Goal: Task Accomplishment & Management: Manage account settings

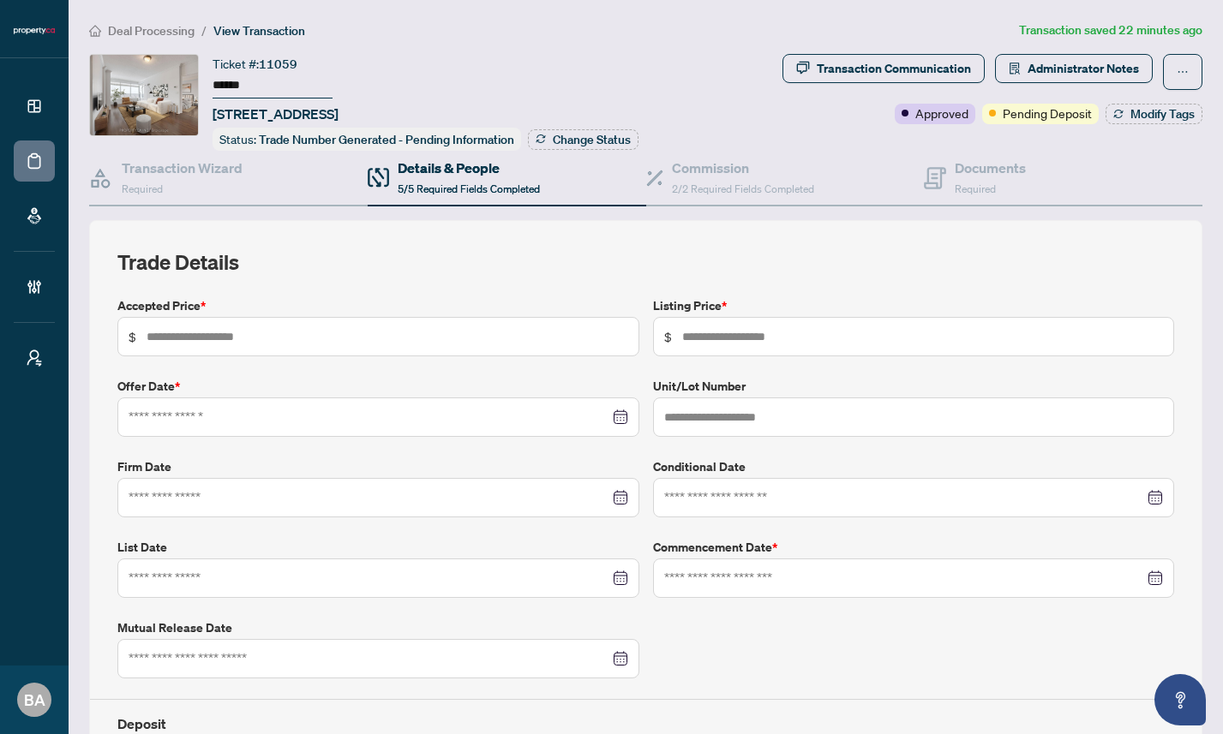
type input "*****"
type input "****"
type input "**********"
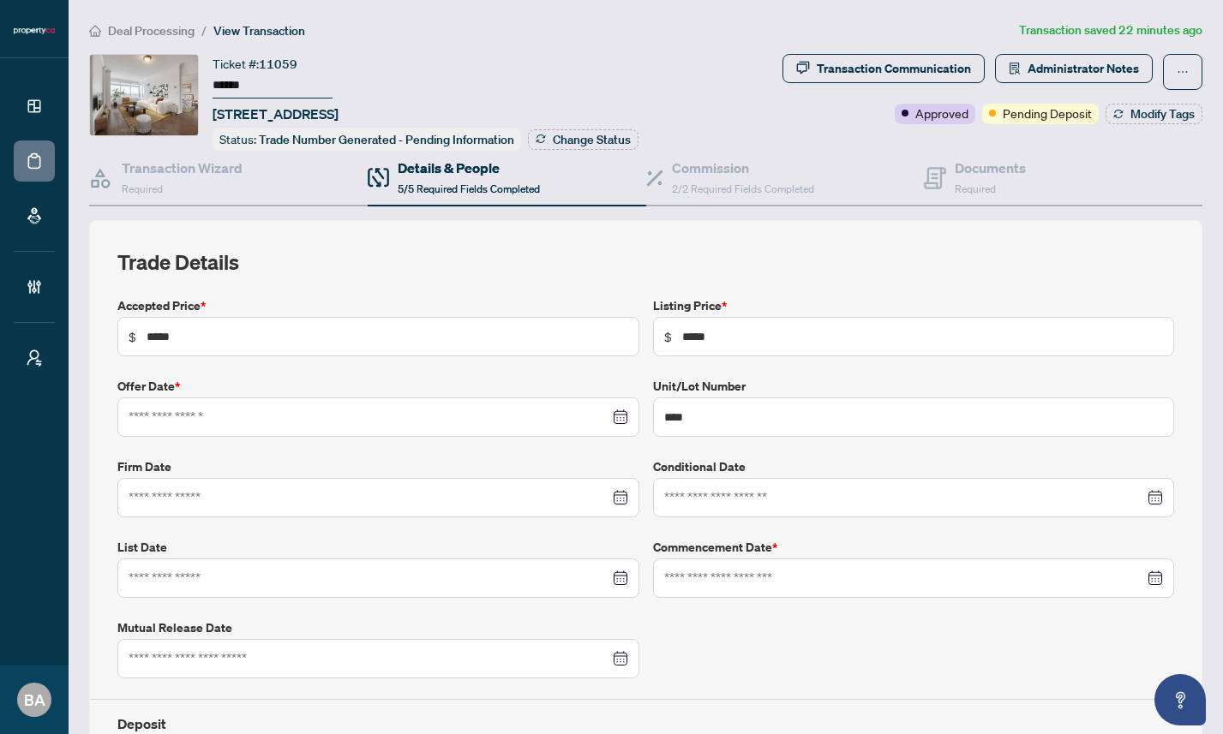
type input "**********"
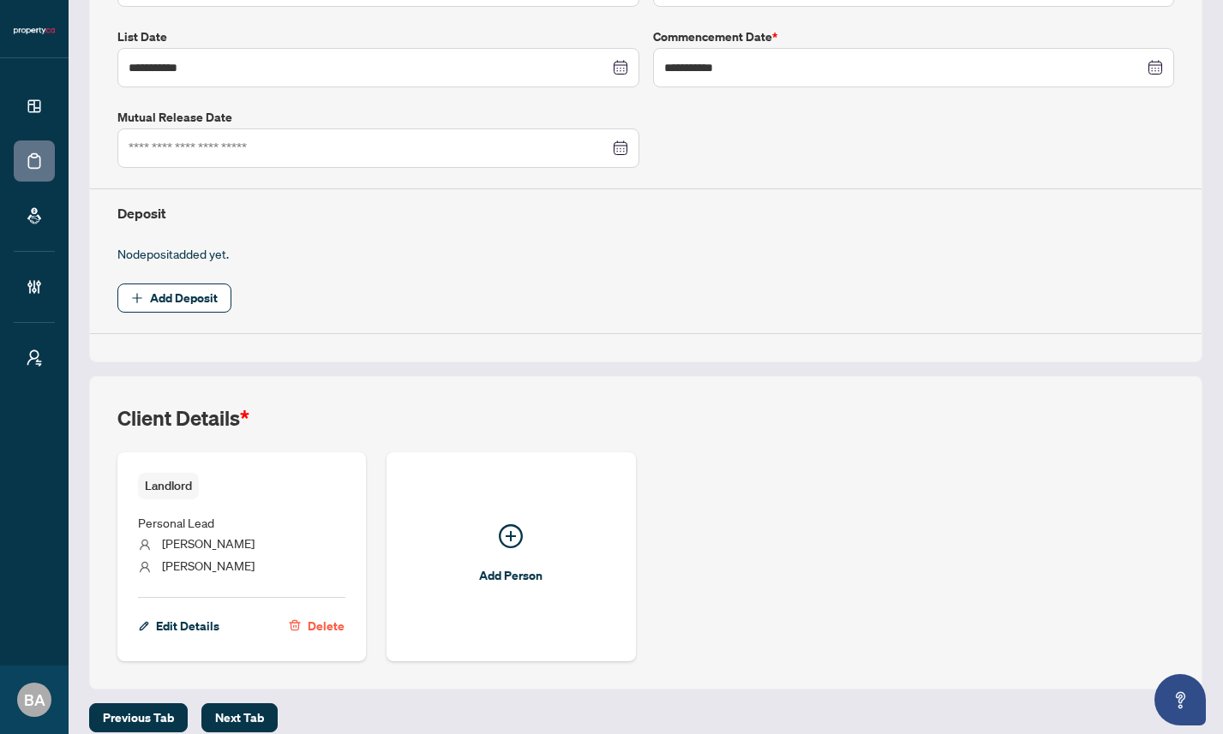
scroll to position [517, 0]
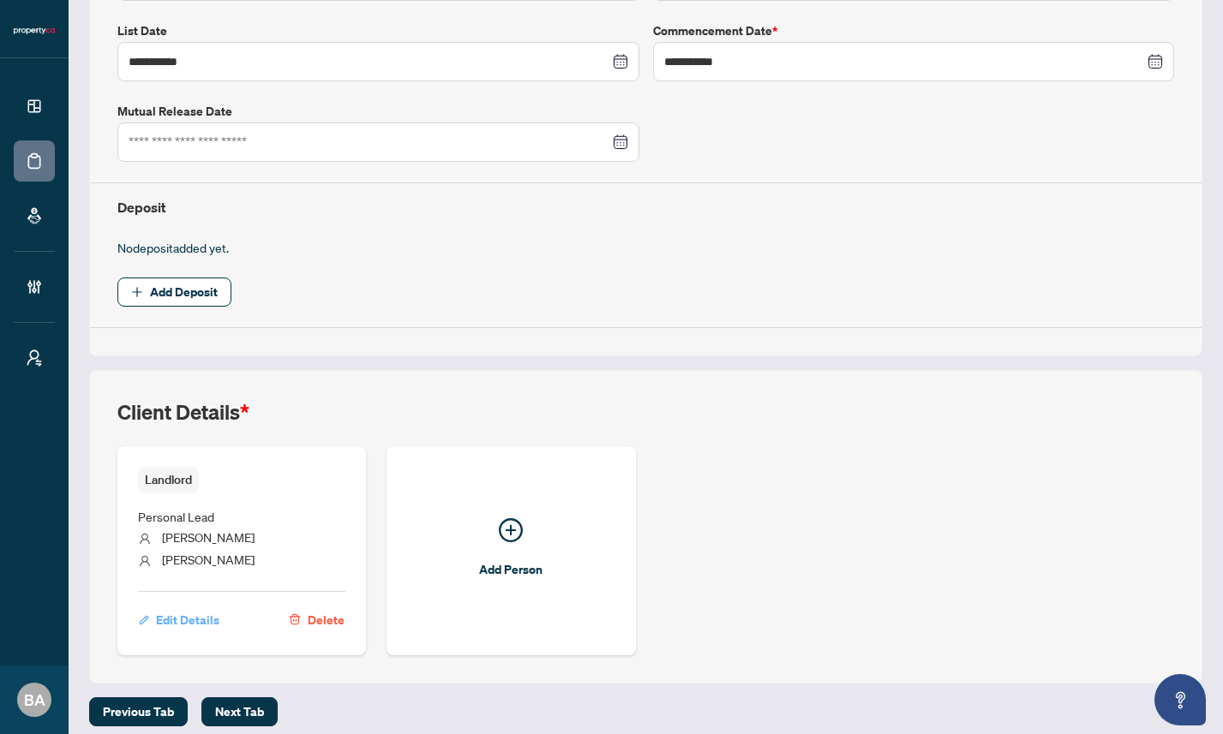
click at [172, 614] on span "Edit Details" at bounding box center [187, 620] width 63 height 27
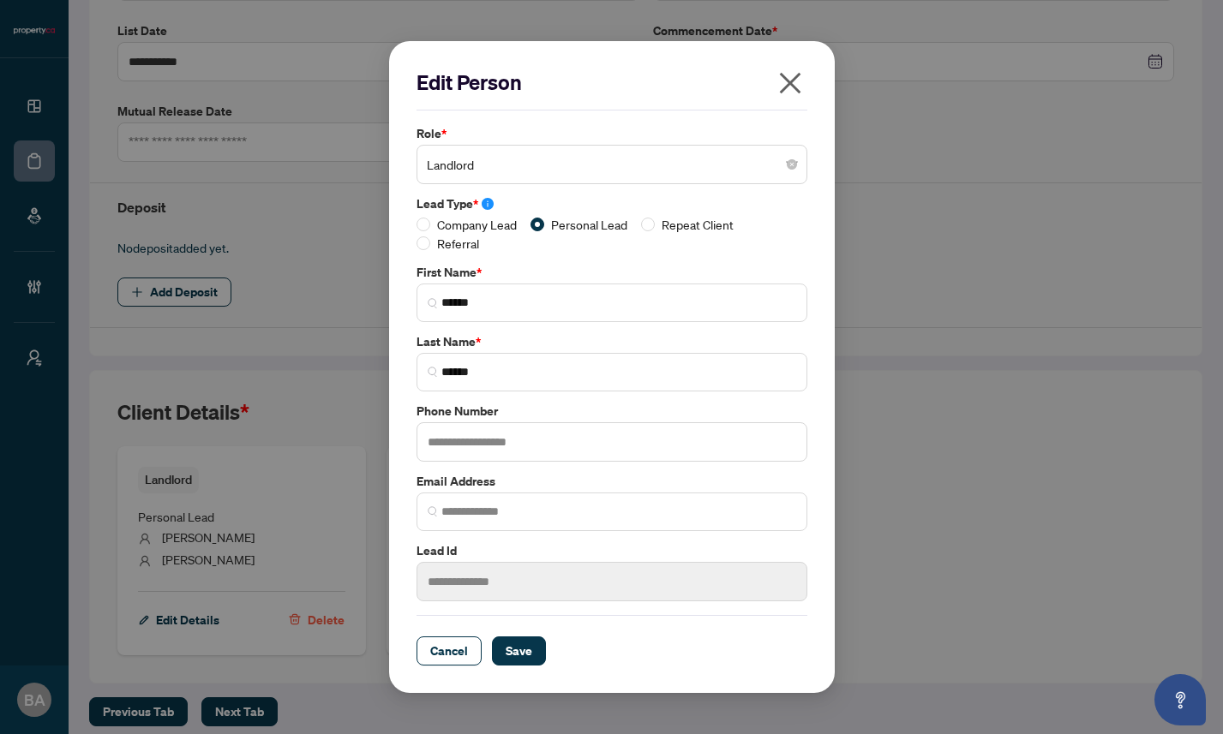
click at [794, 87] on icon "close" at bounding box center [789, 83] width 21 height 21
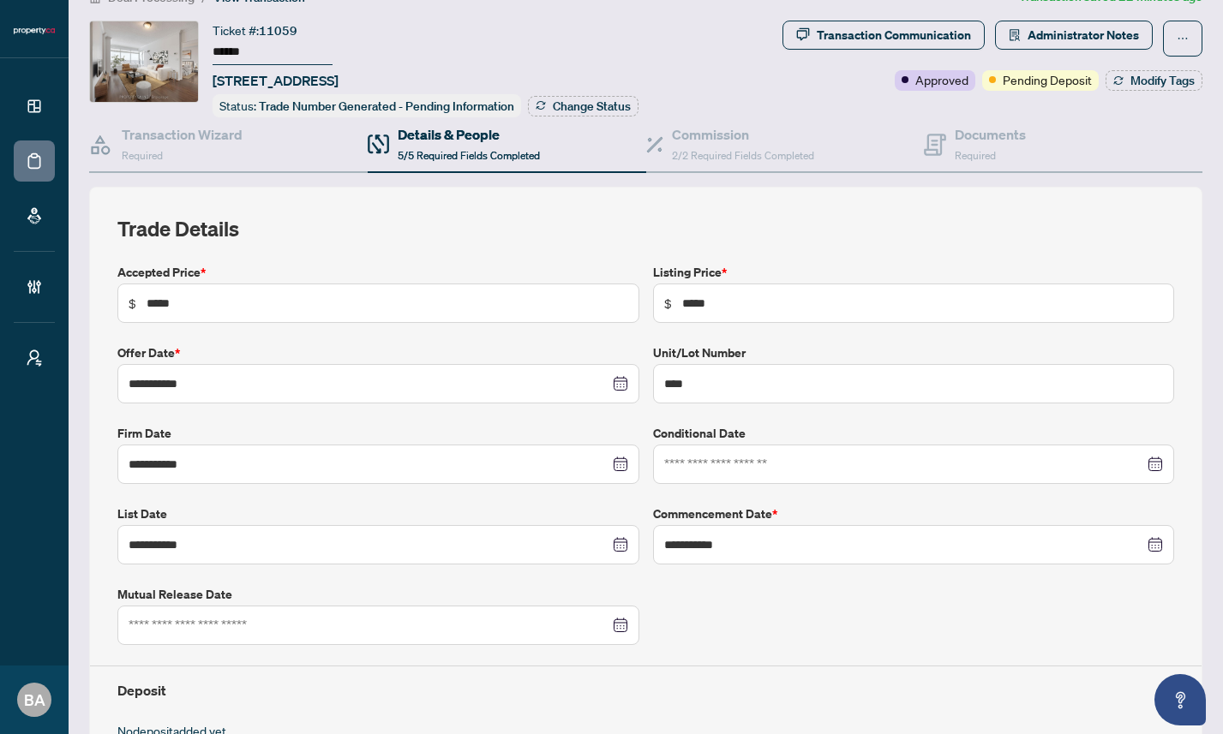
scroll to position [0, 0]
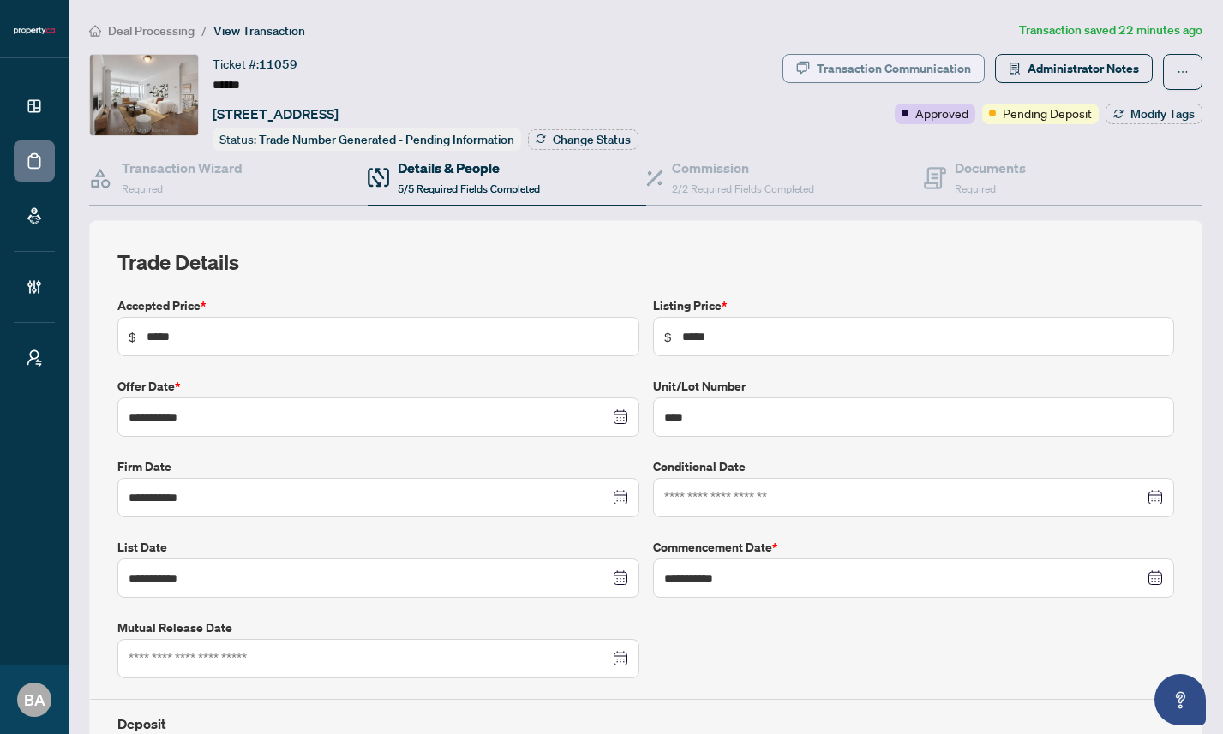
click at [954, 65] on div "Transaction Communication" at bounding box center [894, 68] width 154 height 27
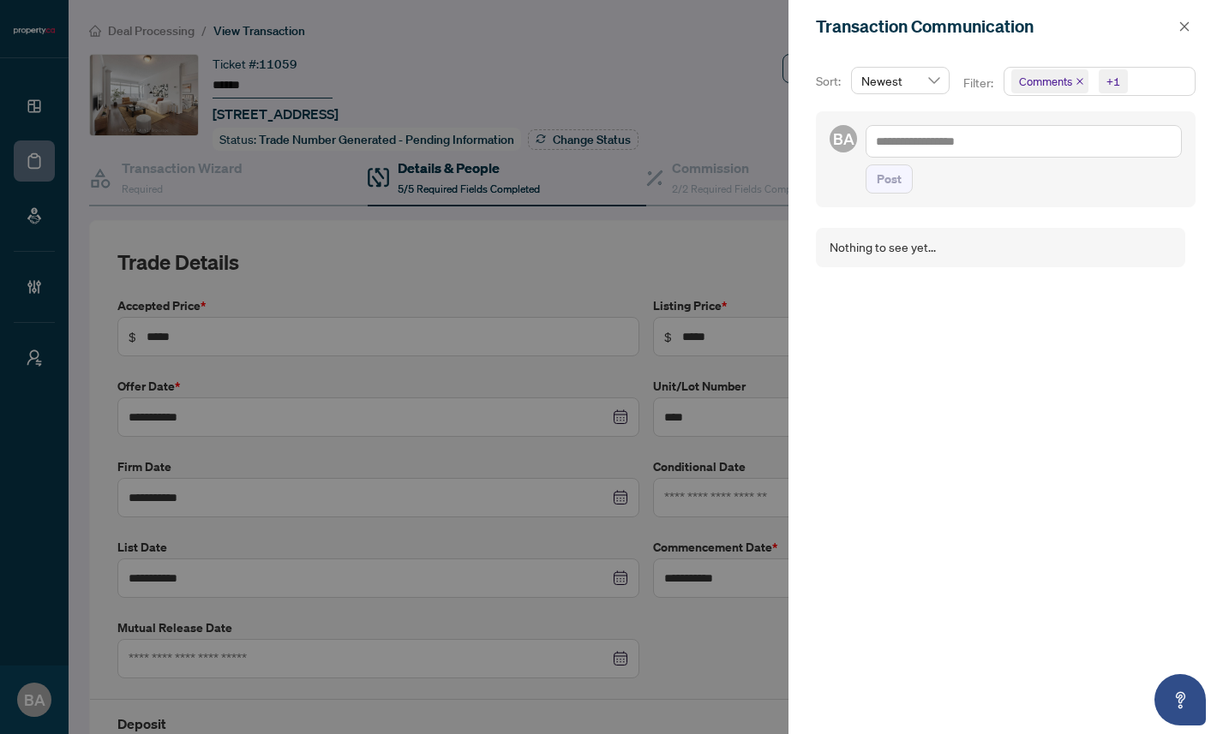
click at [1136, 80] on span "Comments +1" at bounding box center [1099, 81] width 190 height 27
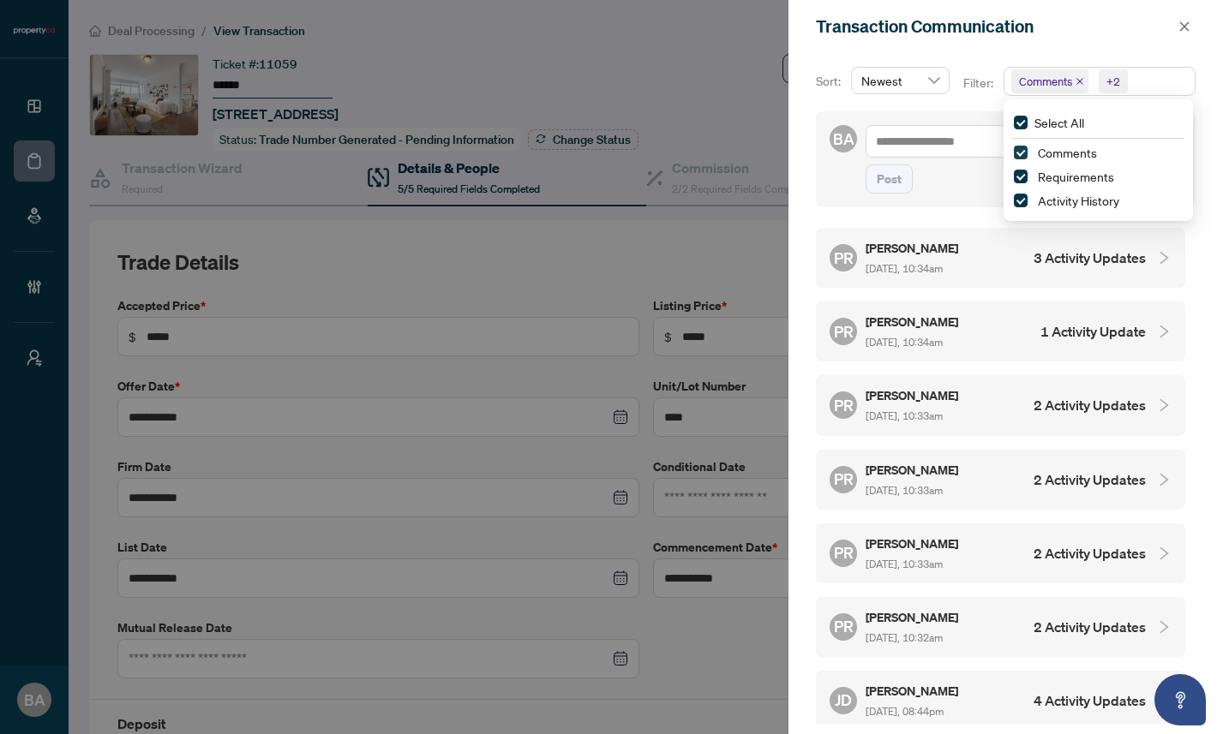
click at [1020, 154] on span "Select Comments" at bounding box center [1021, 153] width 14 height 14
click at [1017, 181] on span "Select Requirements" at bounding box center [1021, 177] width 14 height 14
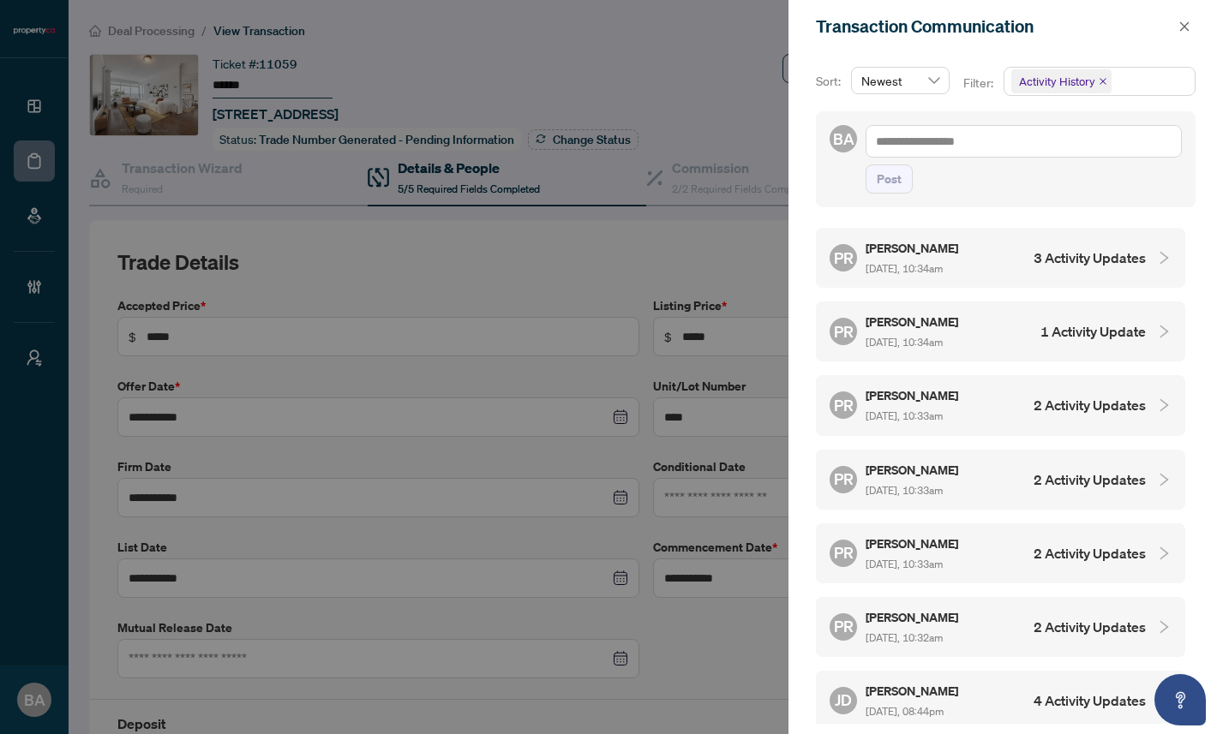
click at [807, 185] on div "Sort: Newest Filter: Activity History Select All Comments Requirements Activity…" at bounding box center [1005, 393] width 435 height 681
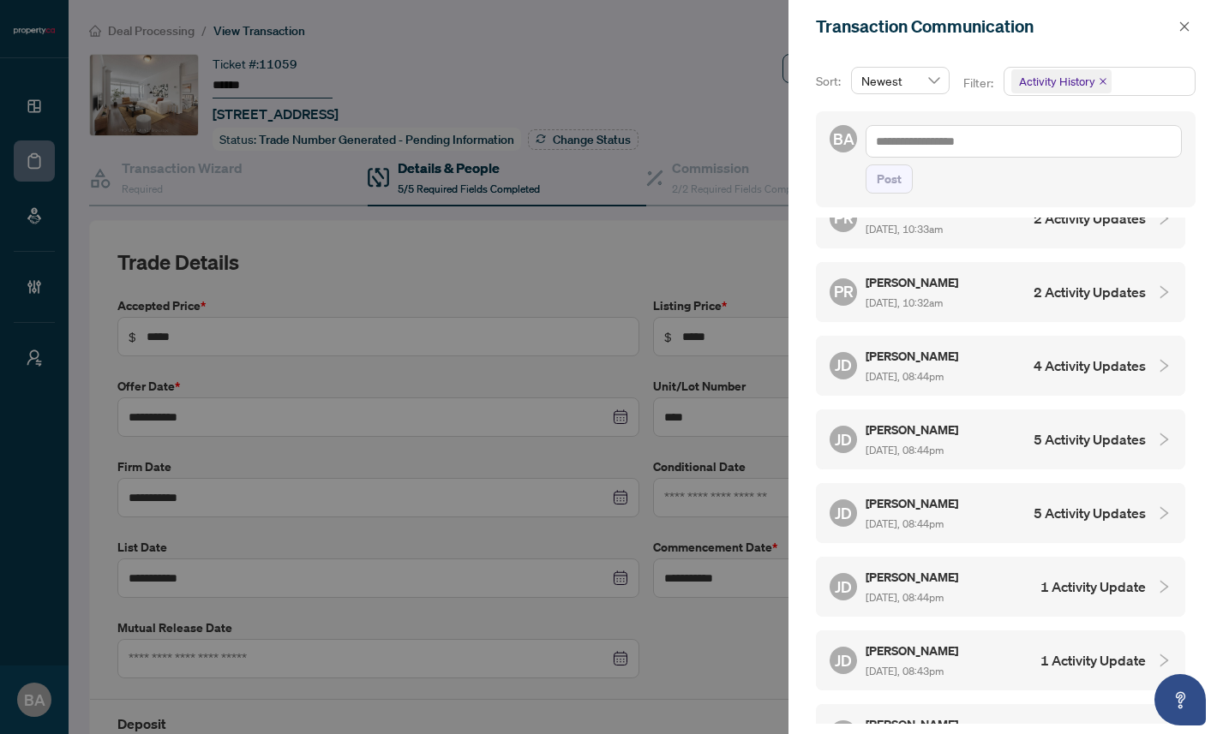
scroll to position [336, 0]
click at [982, 351] on div "[PERSON_NAME] [DATE], 08:44pm 4 Activity Updates" at bounding box center [988, 364] width 316 height 39
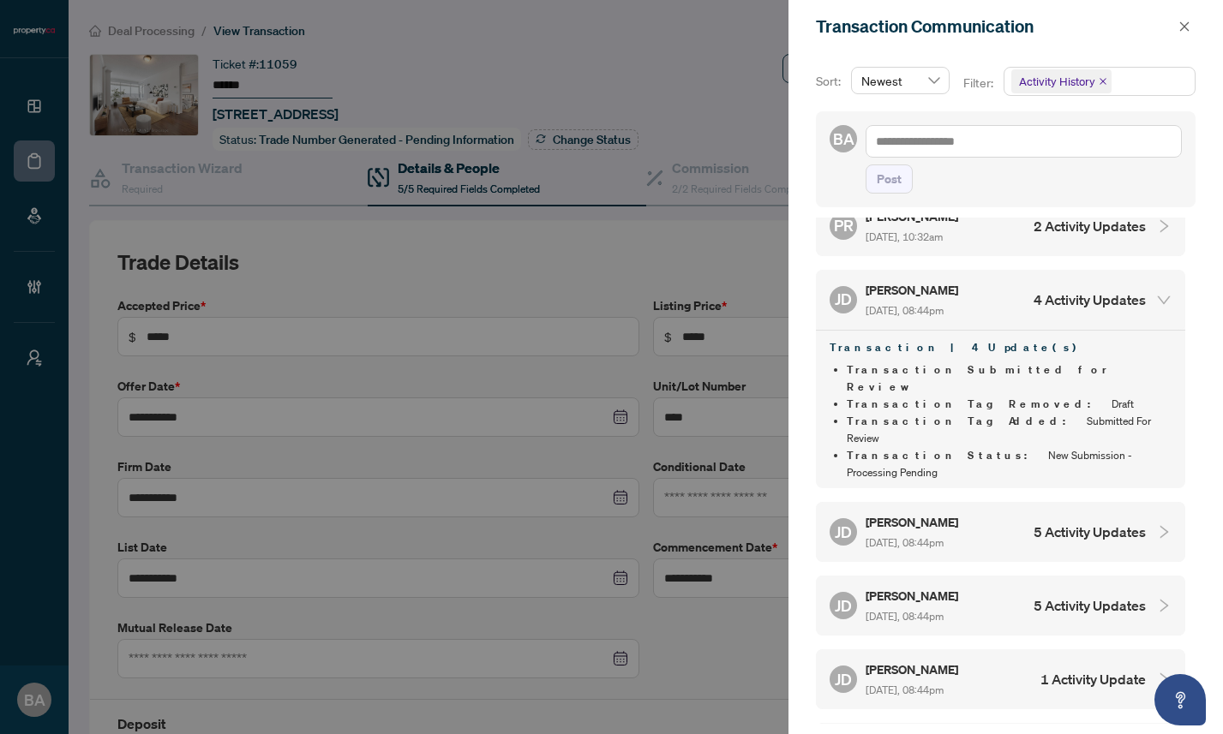
scroll to position [403, 0]
click at [977, 511] on div "[PERSON_NAME] [DATE], 08:44pm 5 Activity Updates" at bounding box center [988, 530] width 316 height 39
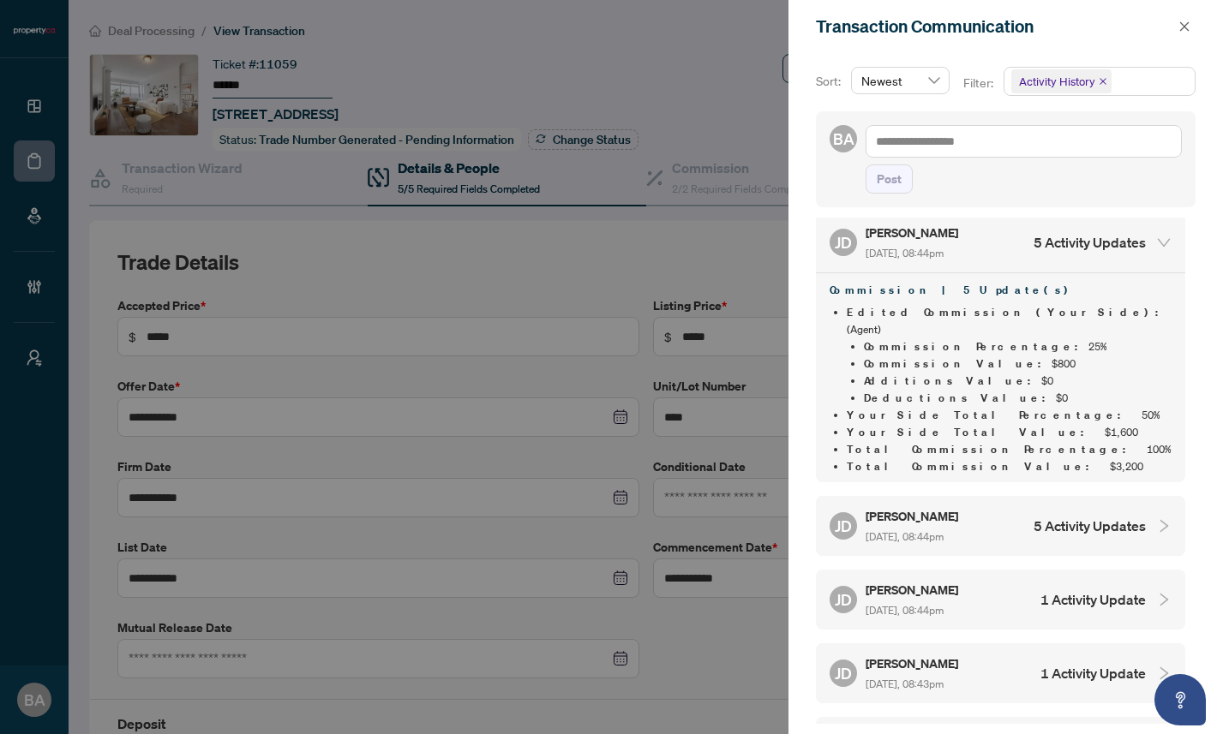
scroll to position [707, 0]
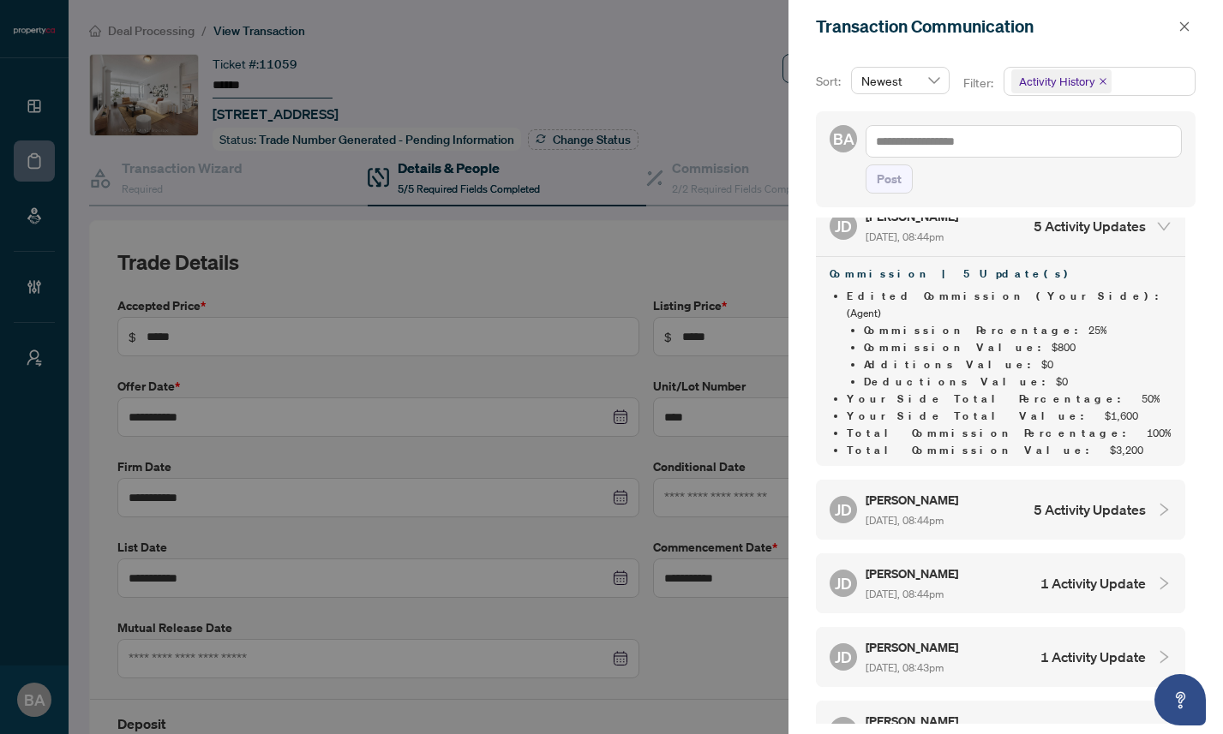
click at [980, 490] on div "[PERSON_NAME] [DATE], 08:44pm 5 Activity Updates" at bounding box center [988, 509] width 316 height 39
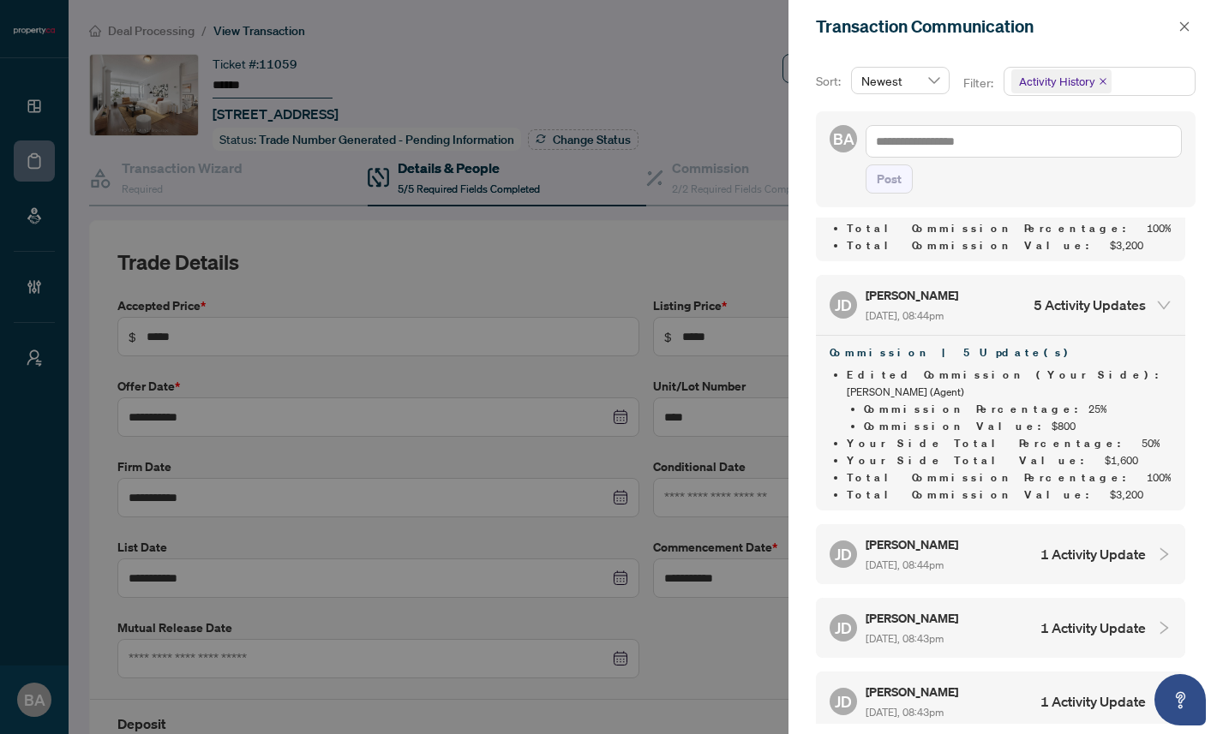
scroll to position [923, 0]
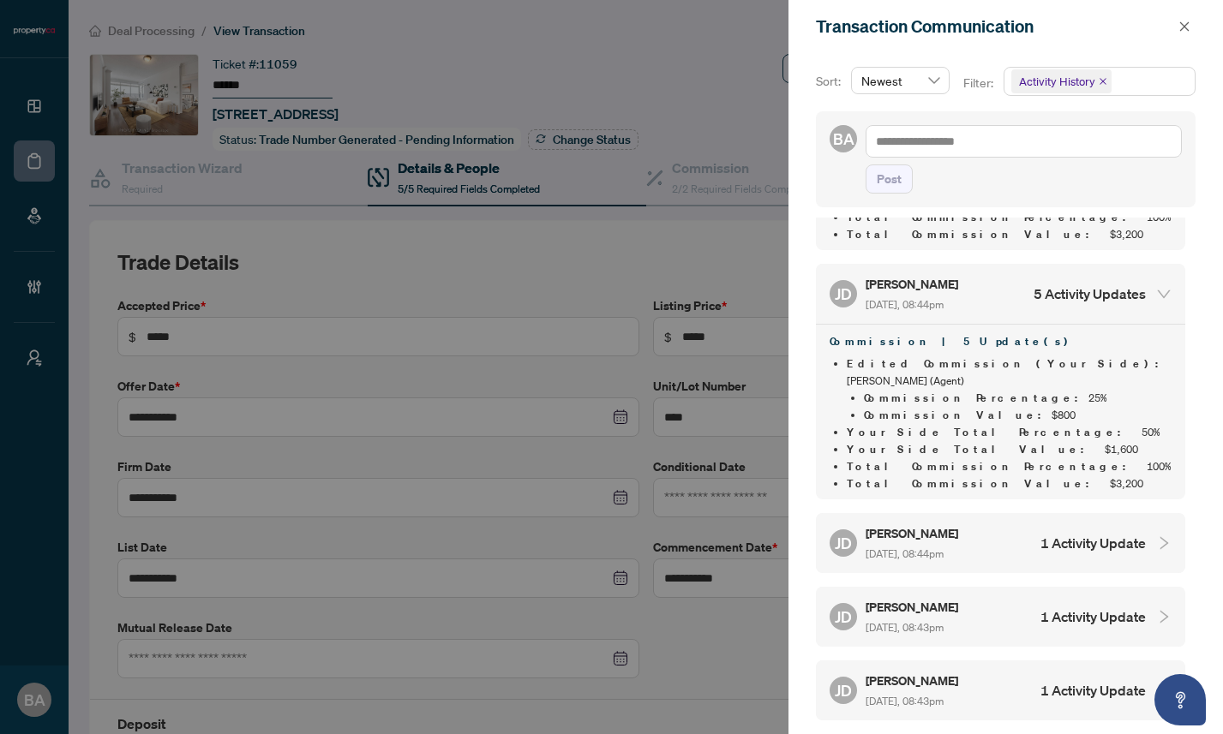
click at [980, 524] on div "[PERSON_NAME] [DATE], 08:44pm 1 Activity Update" at bounding box center [988, 543] width 316 height 39
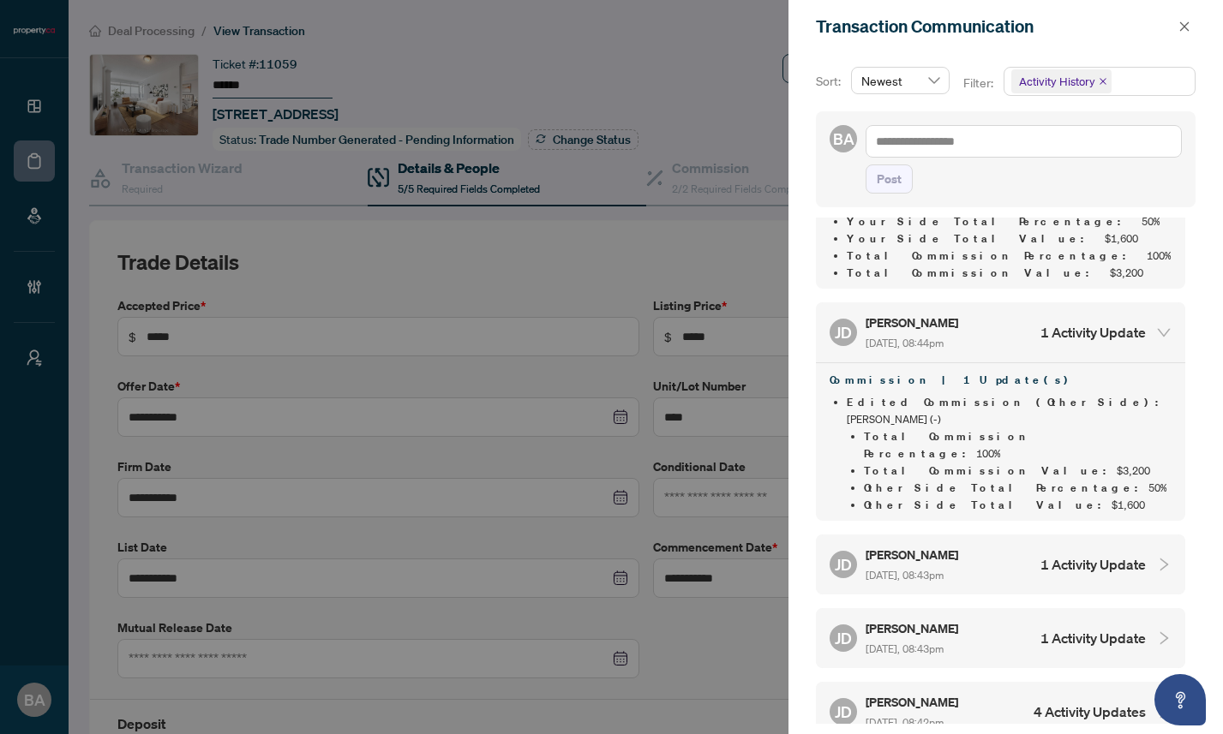
scroll to position [1136, 0]
click at [987, 543] on div "[PERSON_NAME] [DATE], 08:43pm 1 Activity Update" at bounding box center [988, 562] width 316 height 39
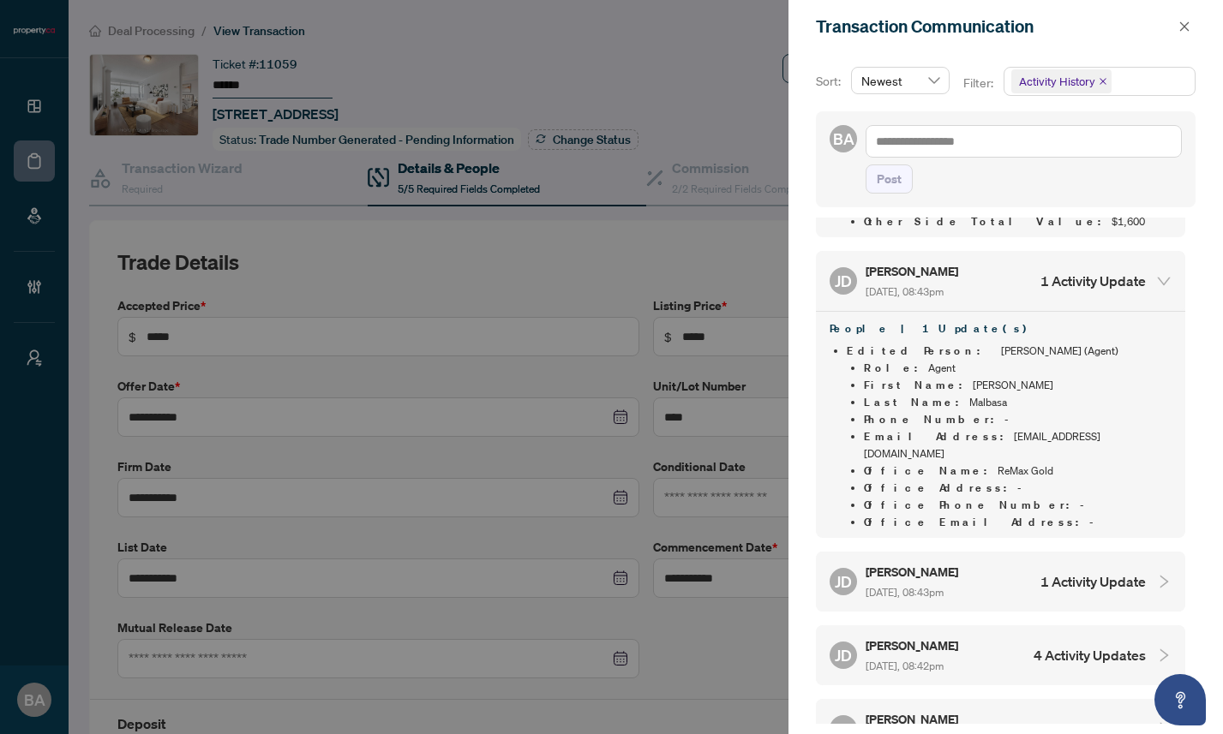
scroll to position [1435, 0]
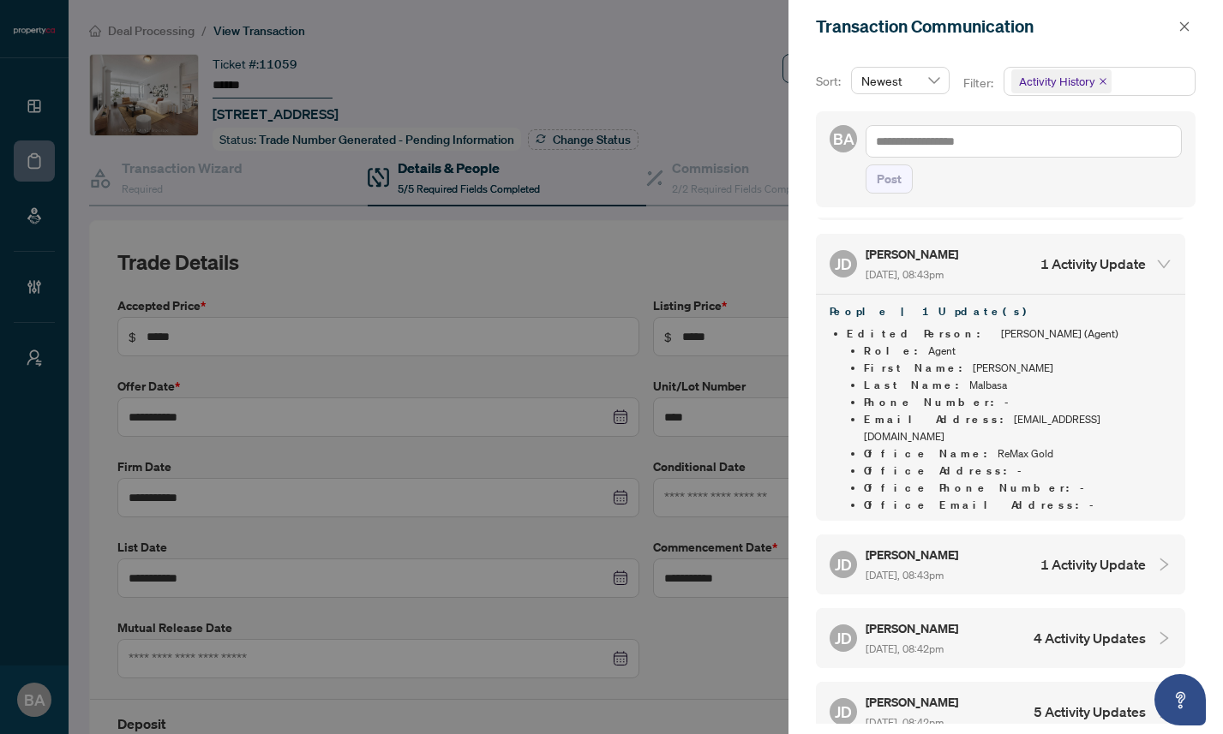
click at [986, 545] on div "[PERSON_NAME] [DATE], 08:43pm 1 Activity Update" at bounding box center [988, 564] width 316 height 39
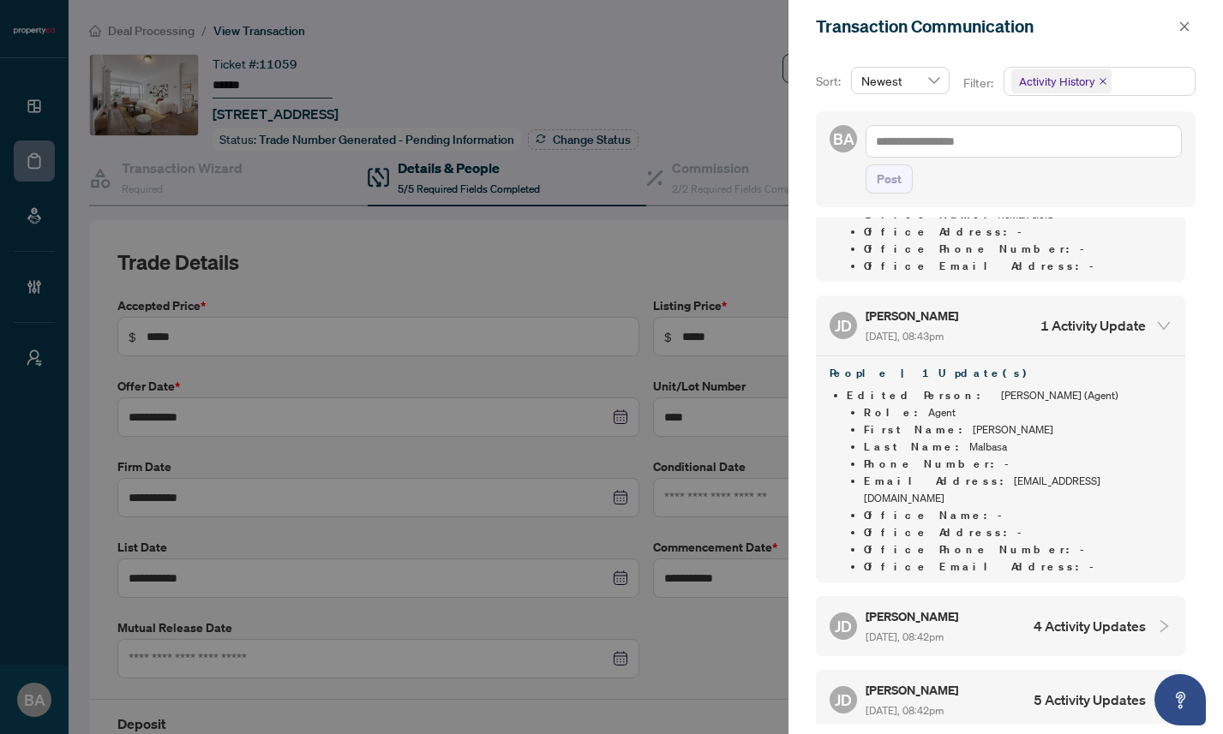
scroll to position [1675, 0]
click at [977, 606] on div "[PERSON_NAME] [DATE], 08:42pm 4 Activity Updates" at bounding box center [988, 625] width 316 height 39
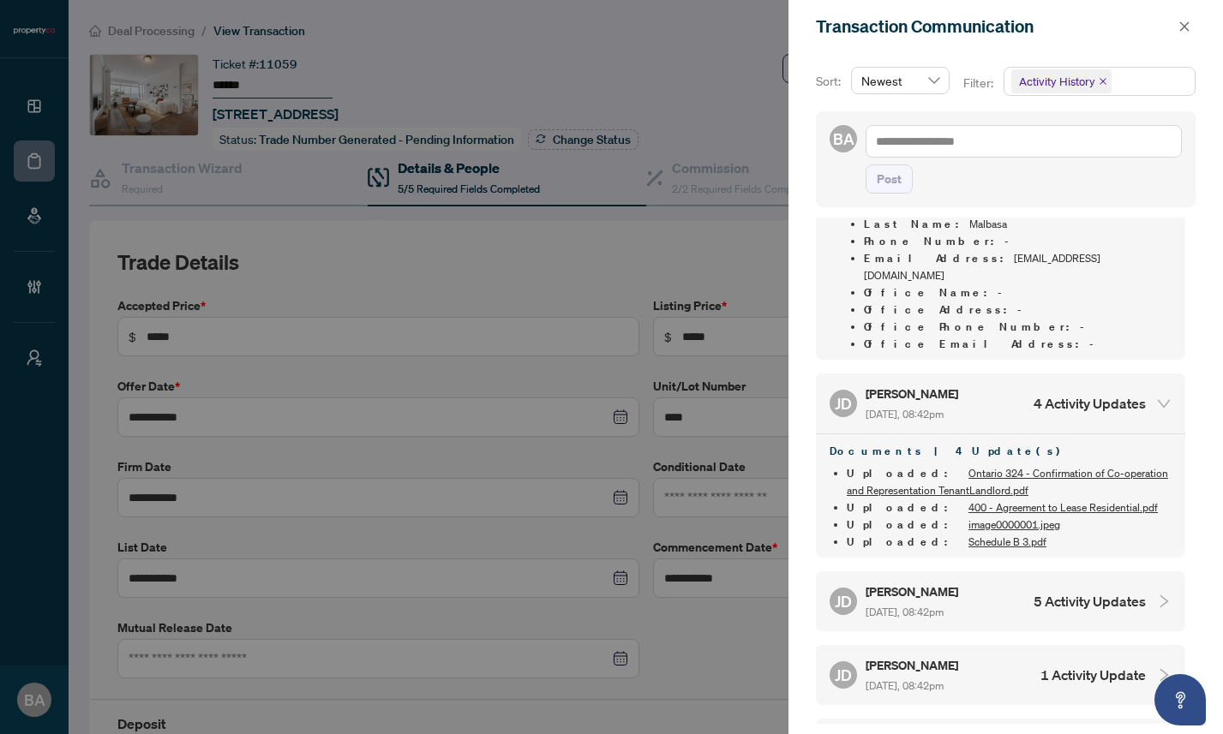
scroll to position [1897, 0]
click at [990, 581] on div "[PERSON_NAME] [DATE], 08:42pm 5 Activity Updates" at bounding box center [988, 600] width 316 height 39
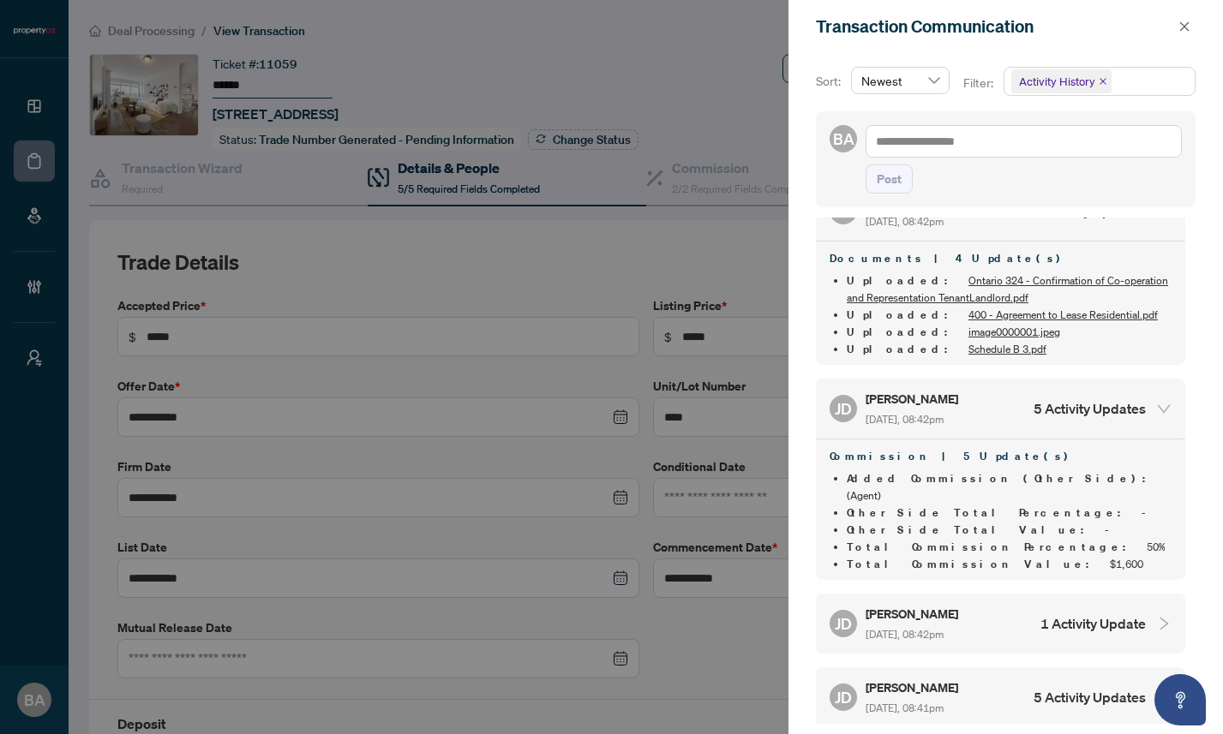
scroll to position [2091, 0]
click at [992, 602] on div "[PERSON_NAME] [DATE], 08:42pm 1 Activity Update" at bounding box center [988, 621] width 316 height 39
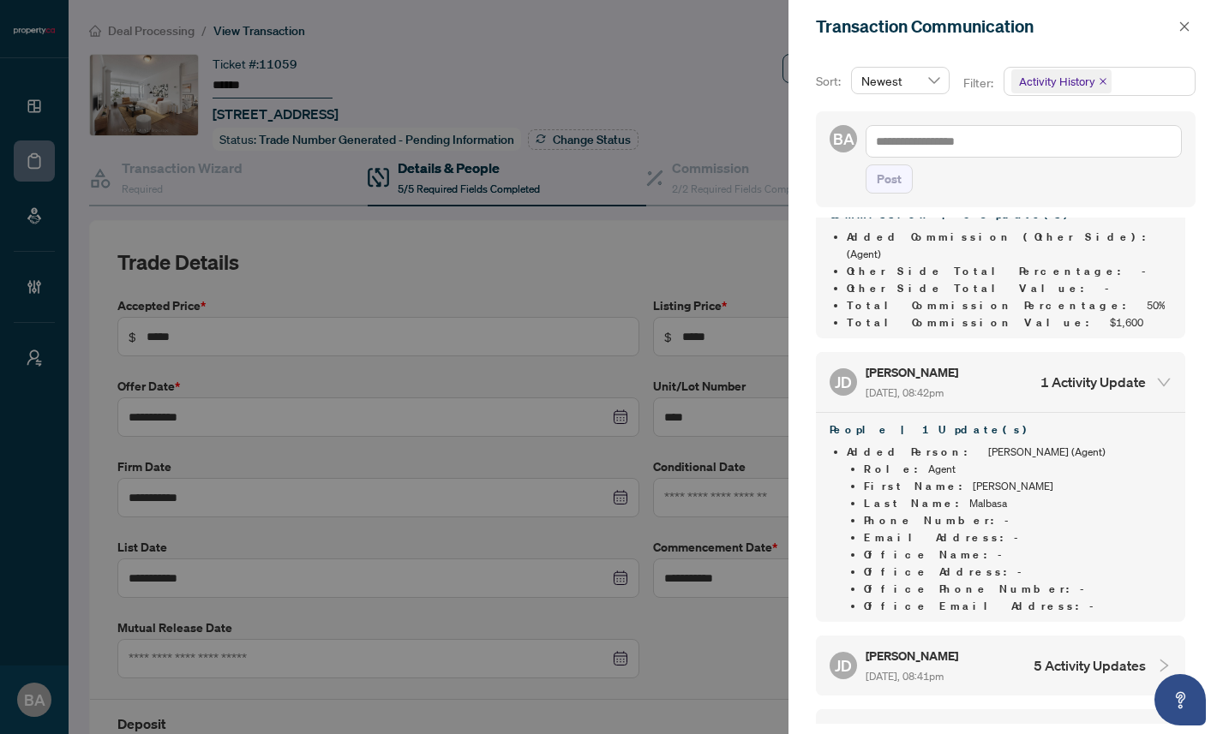
scroll to position [2341, 0]
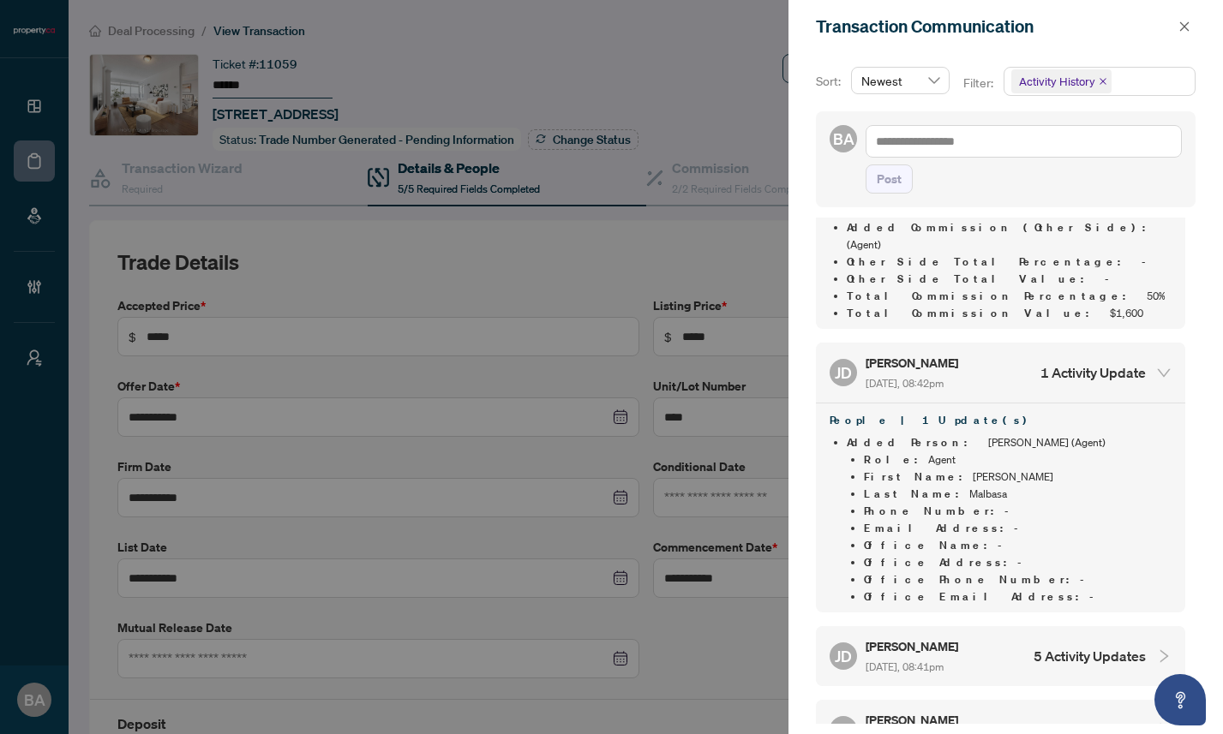
click at [985, 637] on div "[PERSON_NAME] [DATE], 08:41pm 5 Activity Updates" at bounding box center [988, 656] width 316 height 39
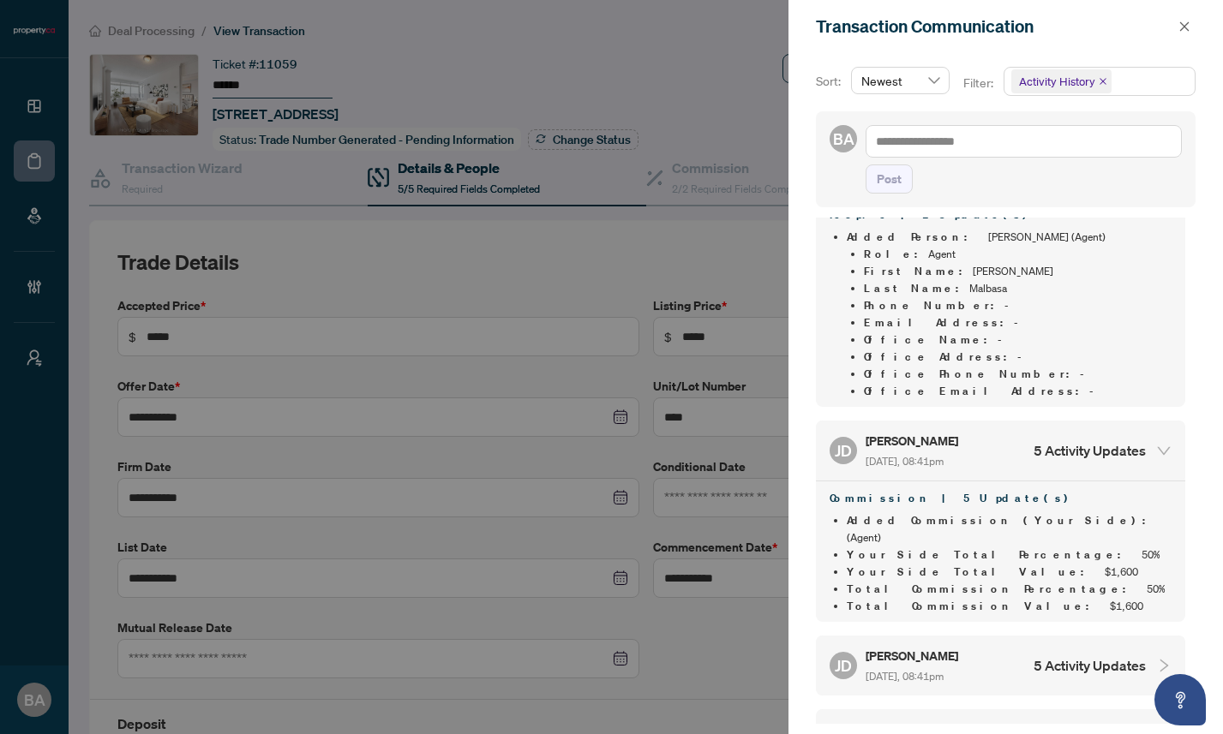
scroll to position [2557, 0]
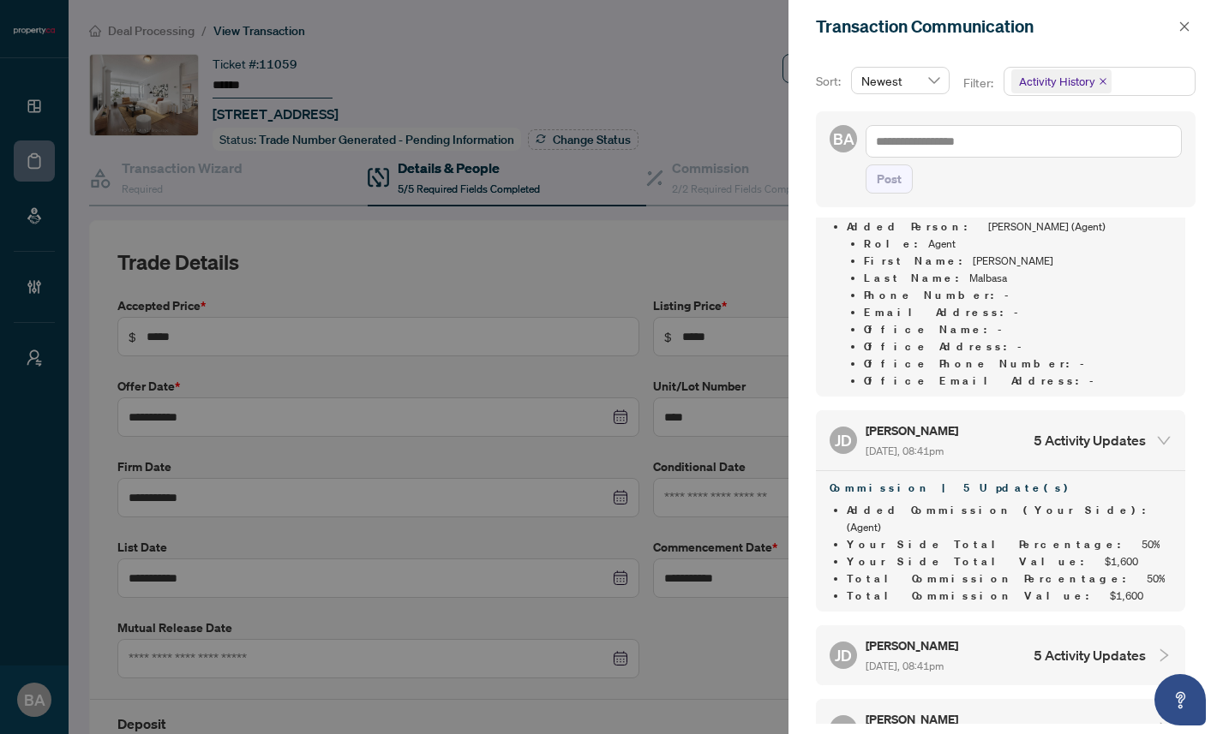
click at [986, 636] on div "[PERSON_NAME] [DATE], 08:41pm 5 Activity Updates" at bounding box center [988, 655] width 316 height 39
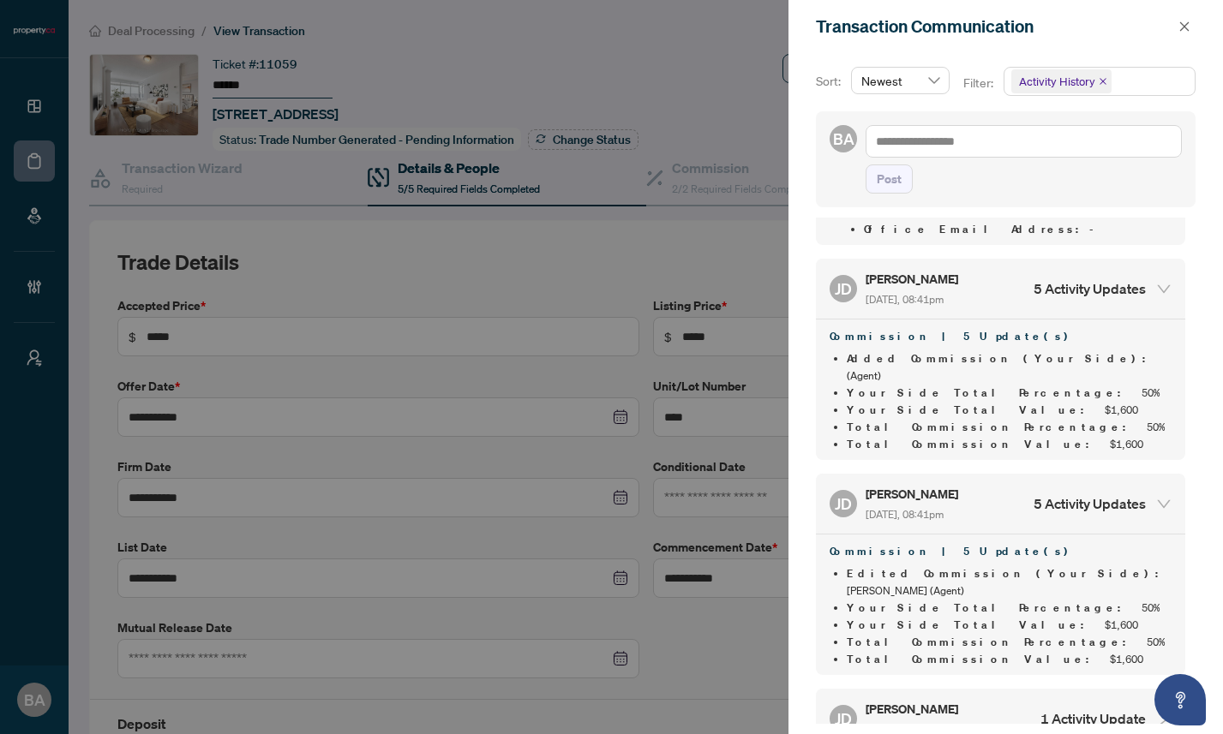
scroll to position [2713, 0]
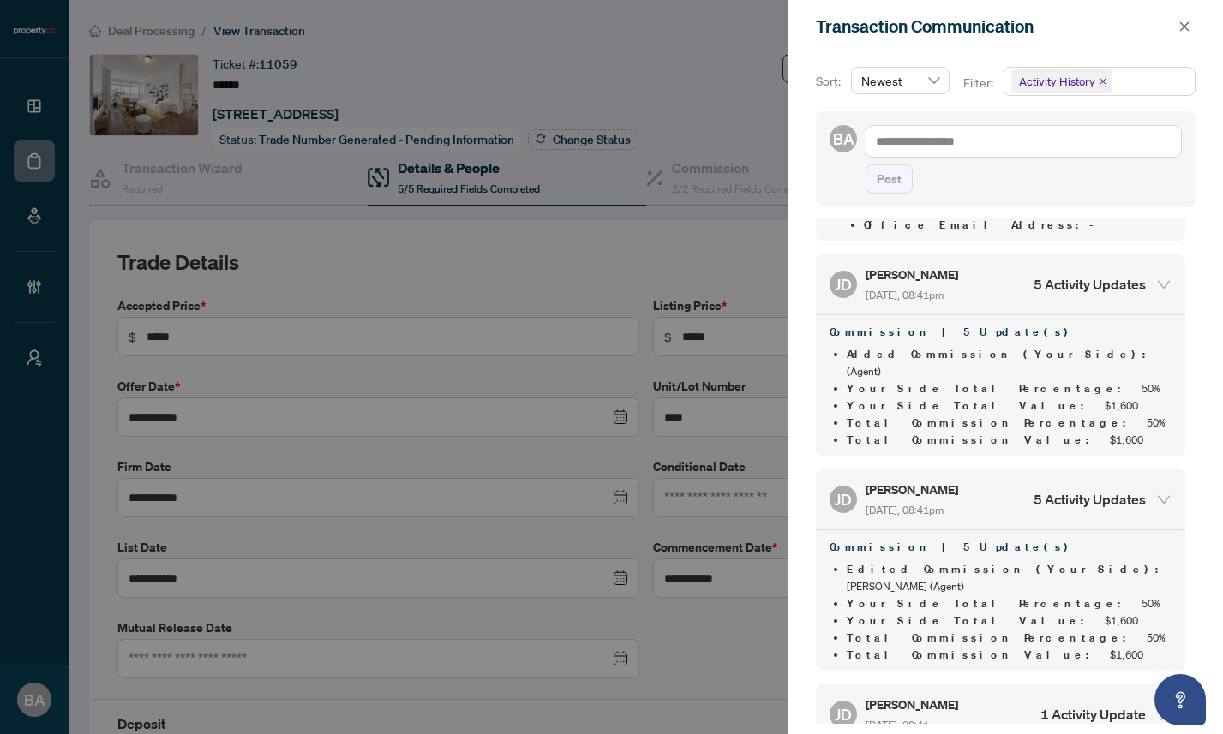
click at [983, 695] on div "[PERSON_NAME] [DATE], 08:41pm 1 Activity Update" at bounding box center [988, 714] width 316 height 39
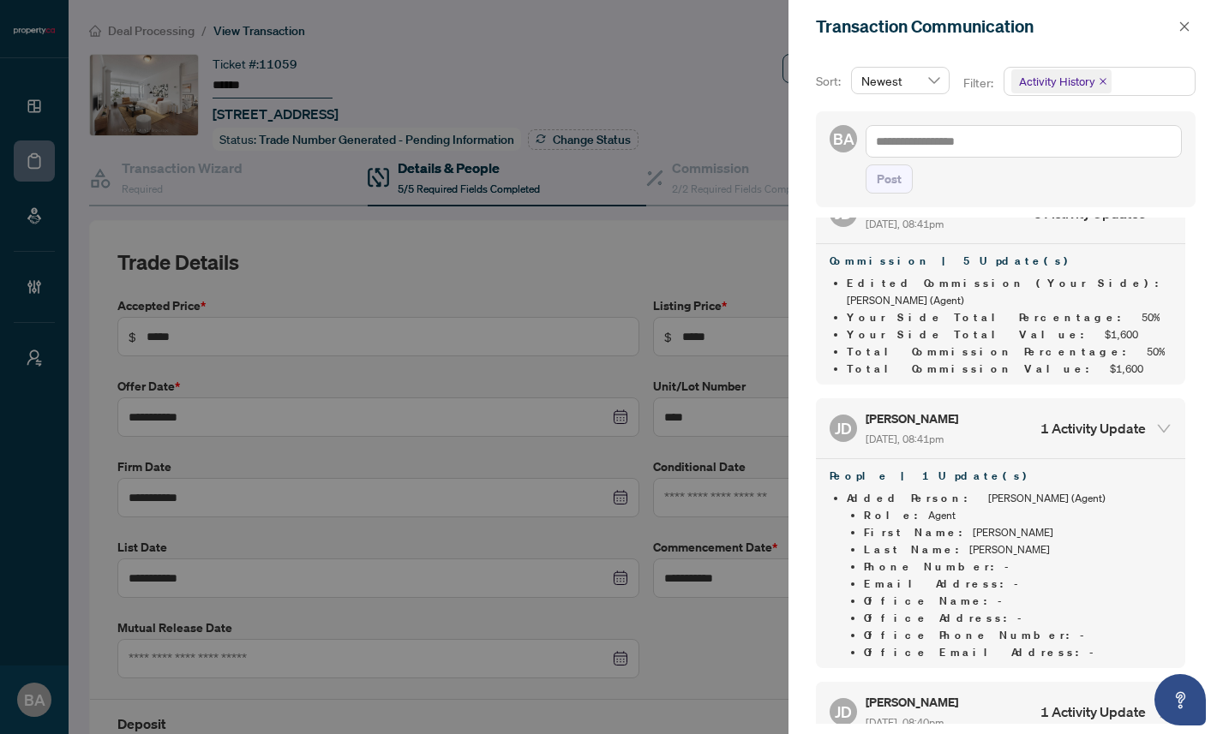
scroll to position [3003, 0]
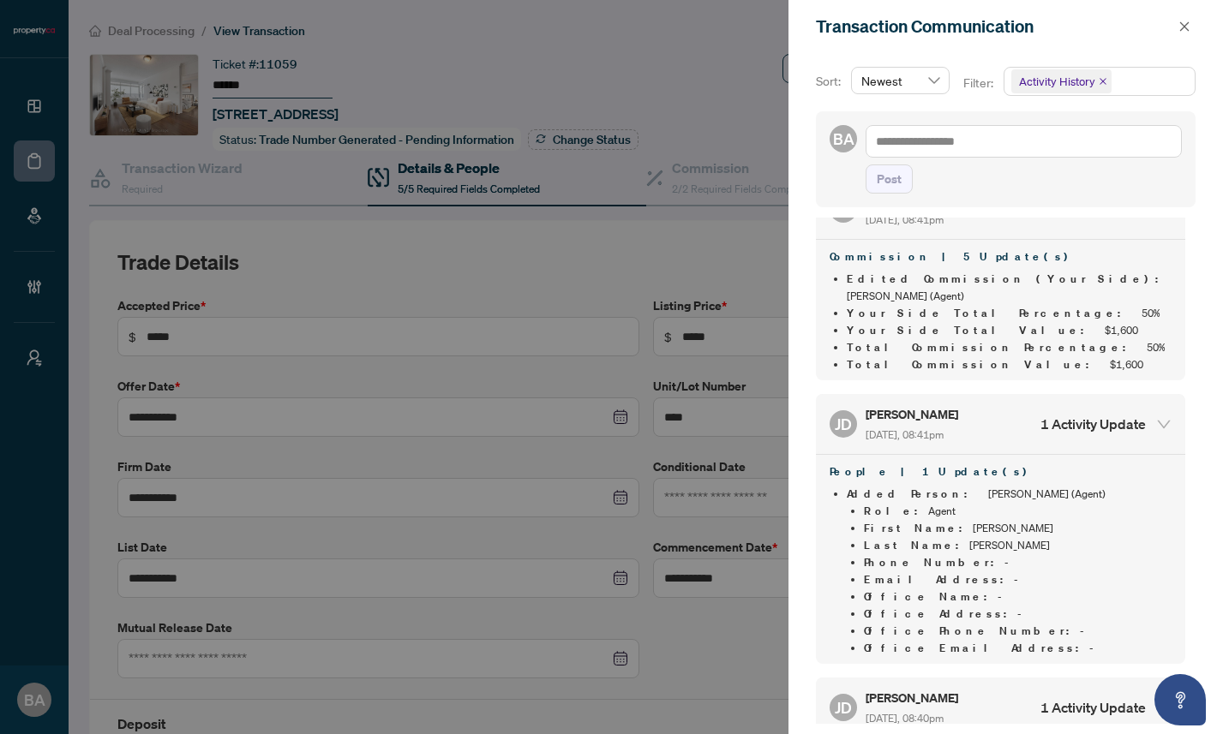
click at [987, 688] on div "[PERSON_NAME] [DATE], 08:40pm 1 Activity Update" at bounding box center [988, 707] width 316 height 39
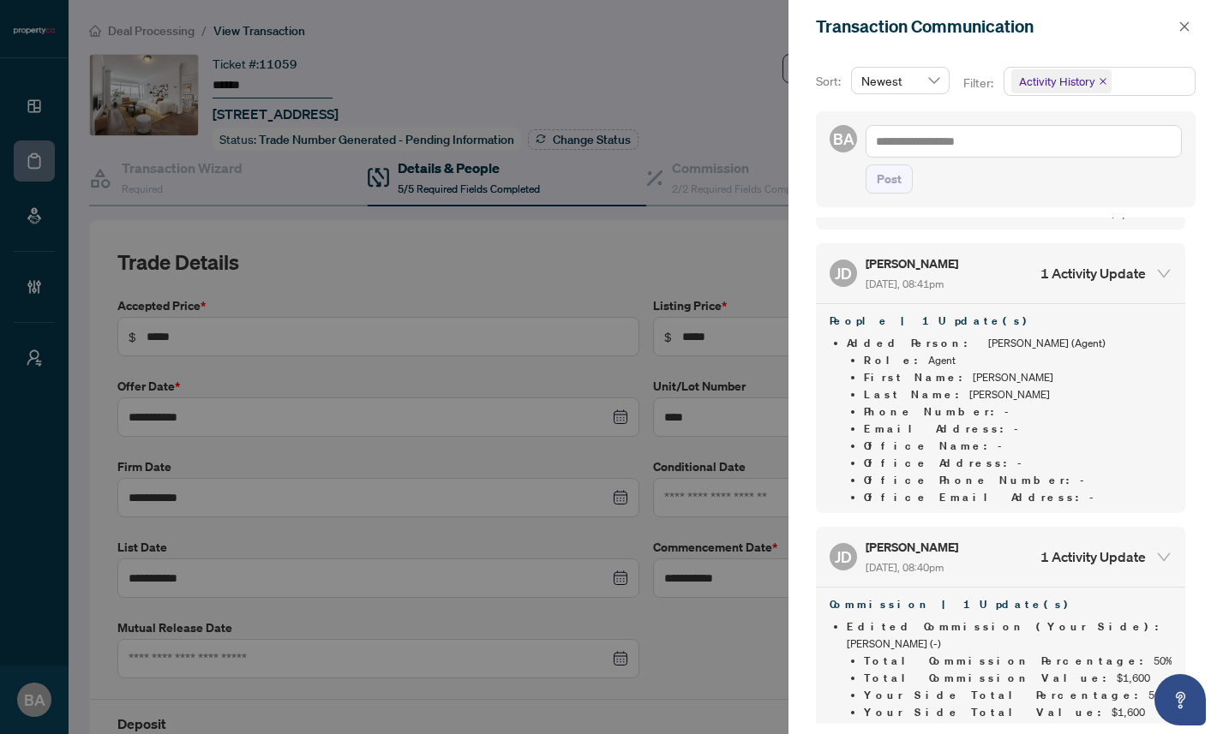
scroll to position [3191, 0]
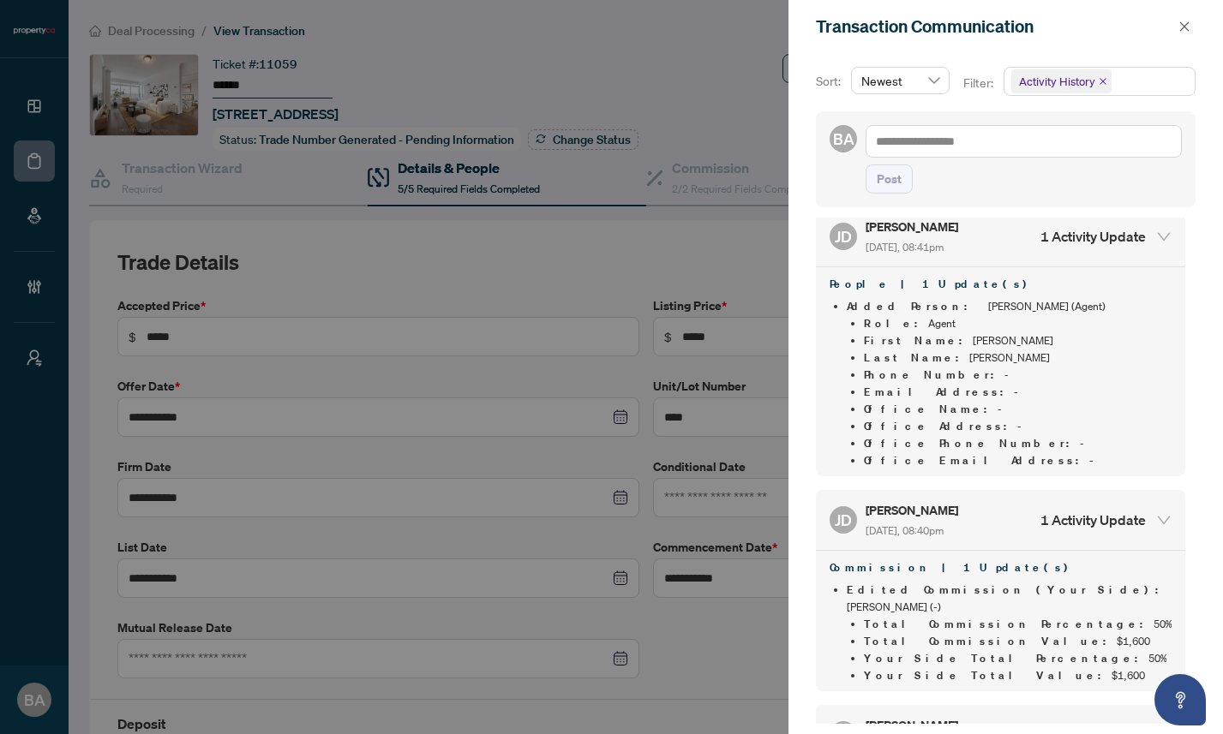
click at [989, 716] on div "[PERSON_NAME] [DATE], 08:40pm 1 Activity Update" at bounding box center [988, 735] width 316 height 39
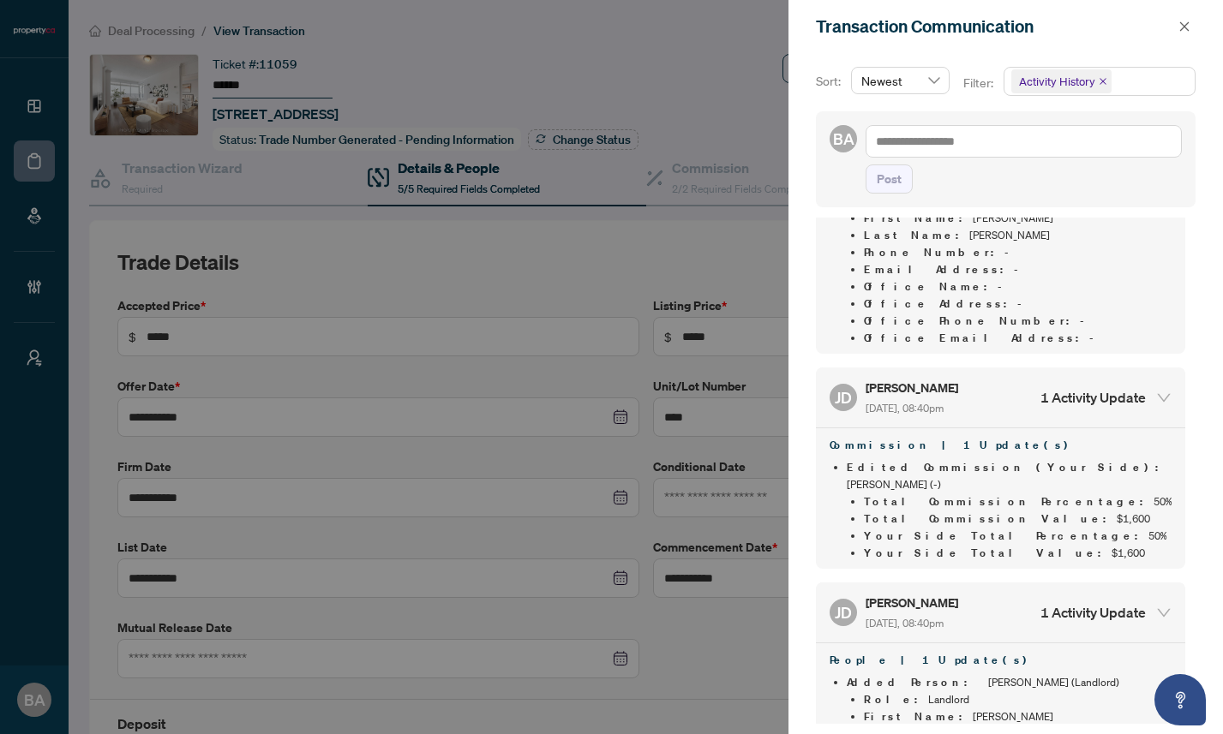
scroll to position [3315, 0]
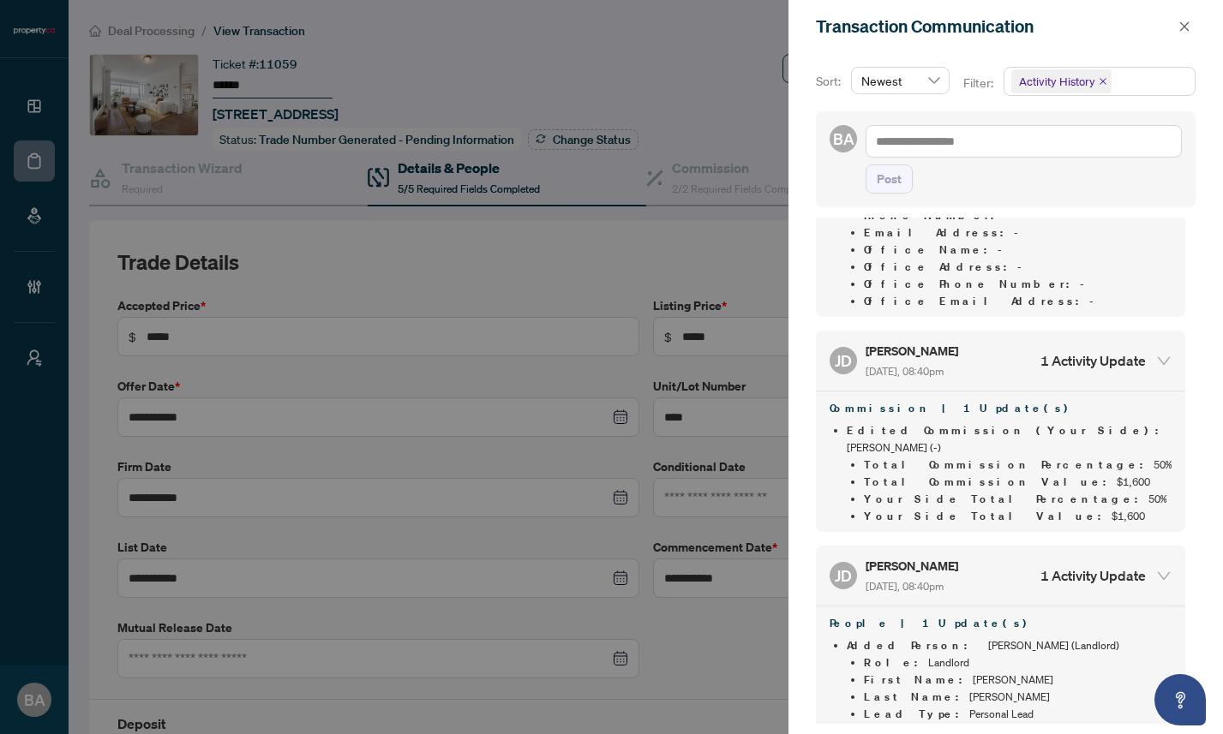
scroll to position [3363, 0]
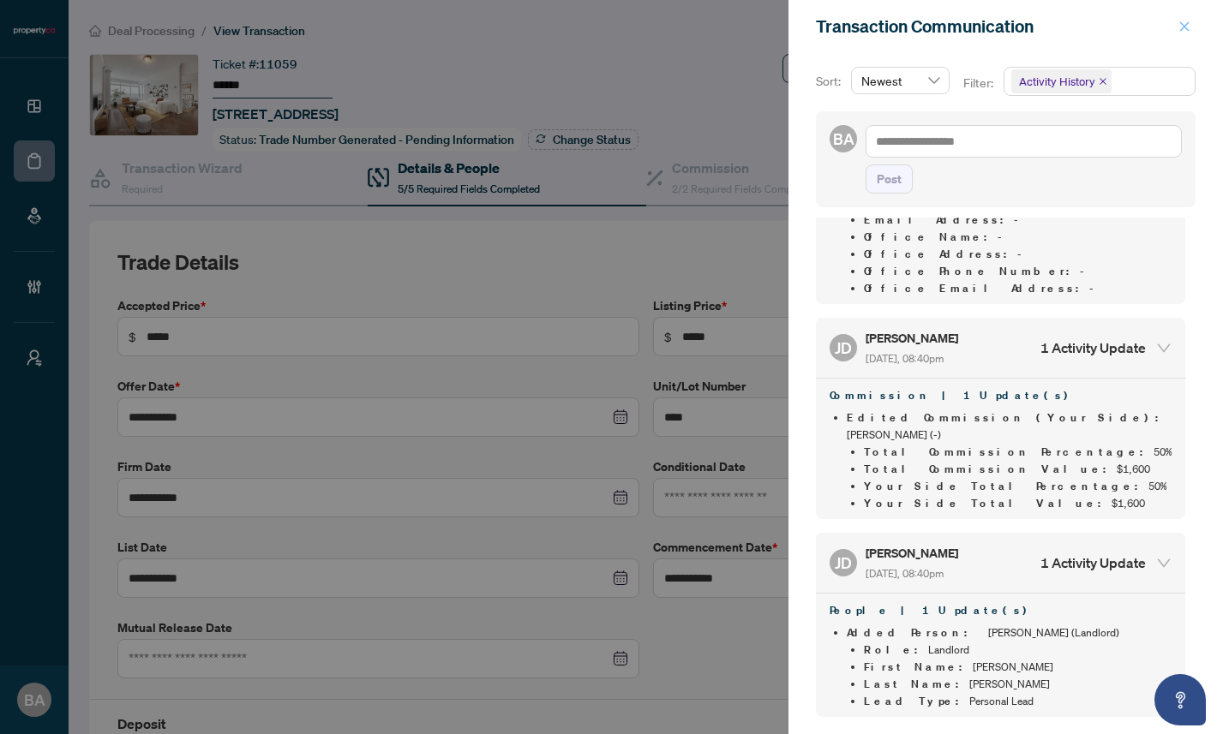
click at [1181, 29] on icon "close" at bounding box center [1184, 25] width 9 height 9
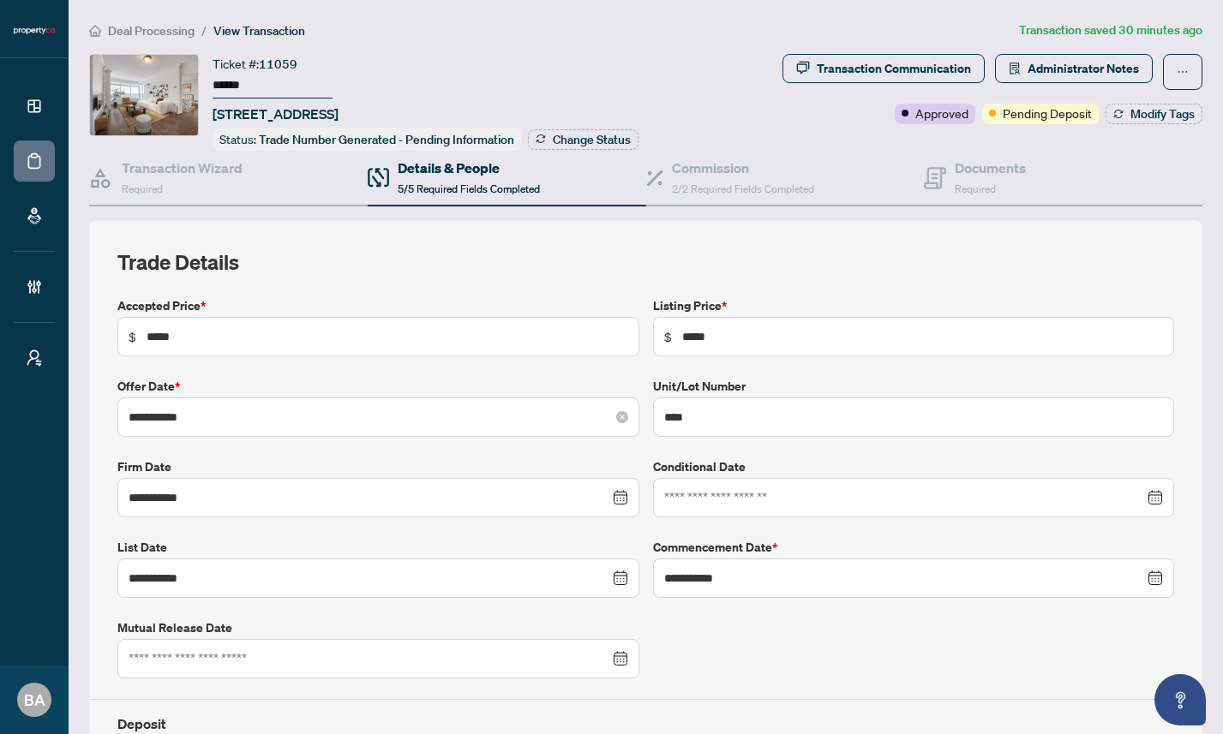
scroll to position [11, 0]
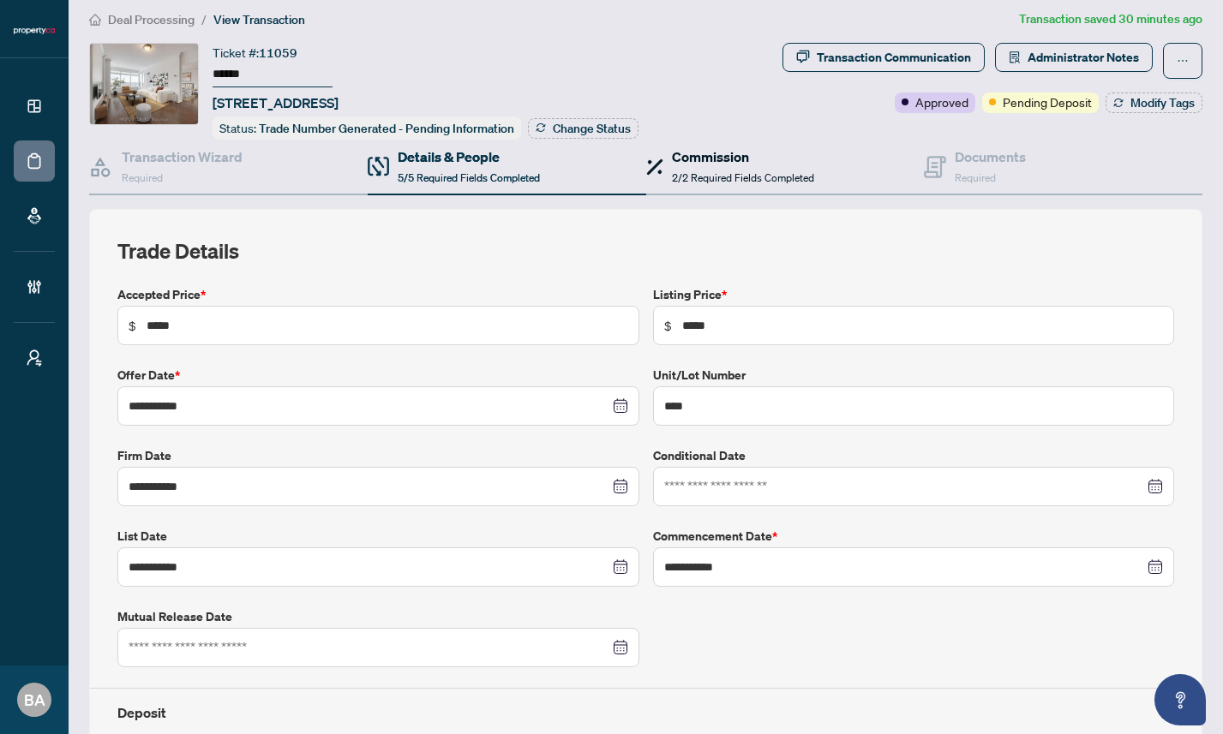
click at [731, 171] on span "2/2 Required Fields Completed" at bounding box center [743, 177] width 142 height 13
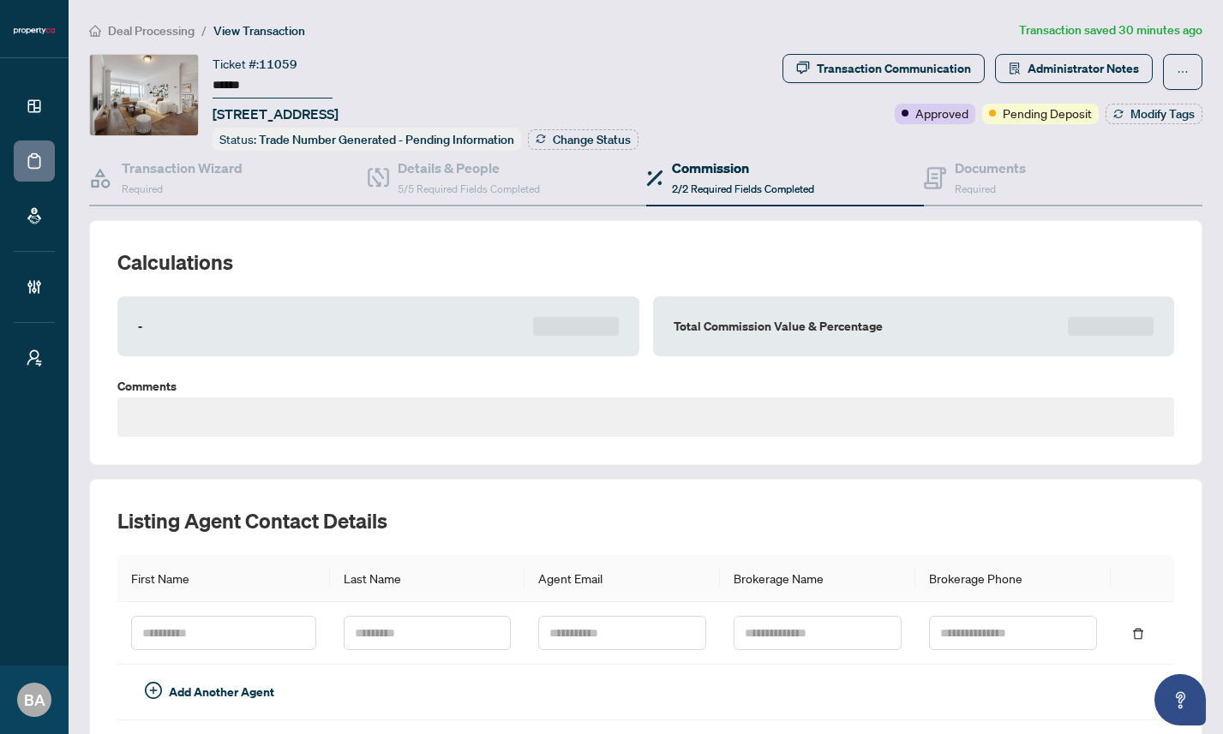
type textarea "**********"
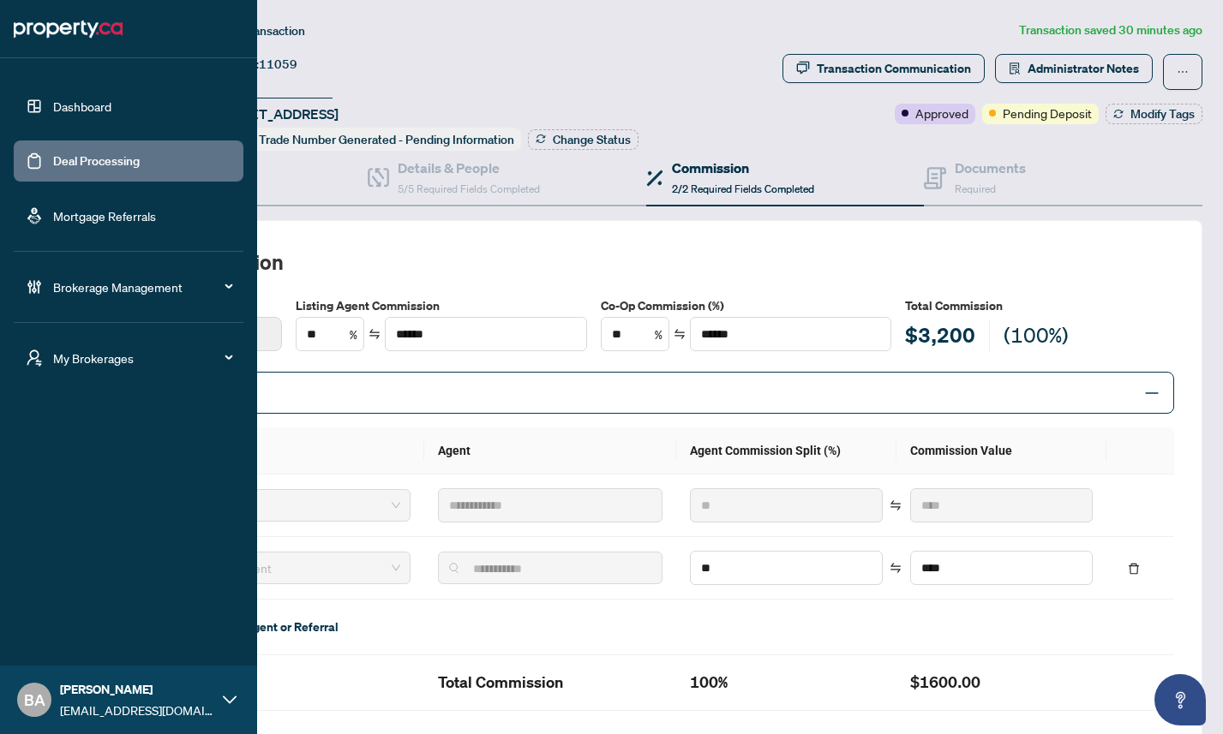
click at [92, 153] on link "Deal Processing" at bounding box center [96, 160] width 87 height 15
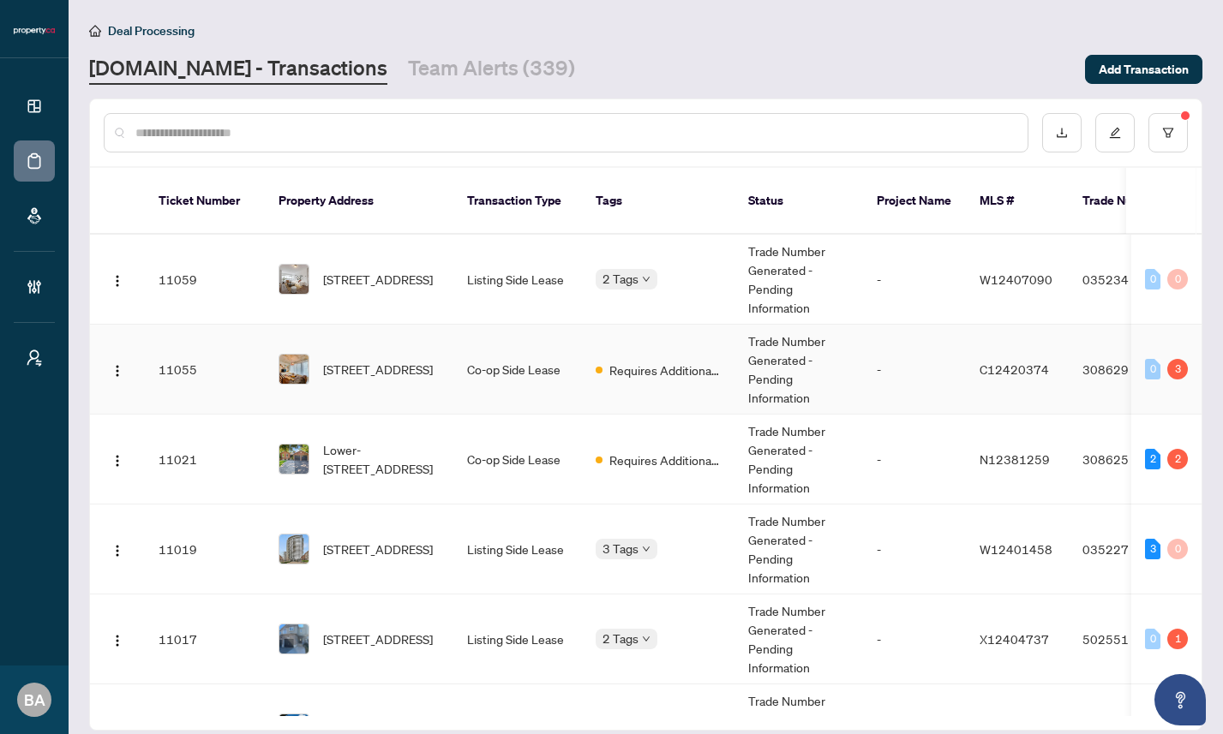
click at [524, 374] on td "Co-op Side Lease" at bounding box center [517, 370] width 129 height 90
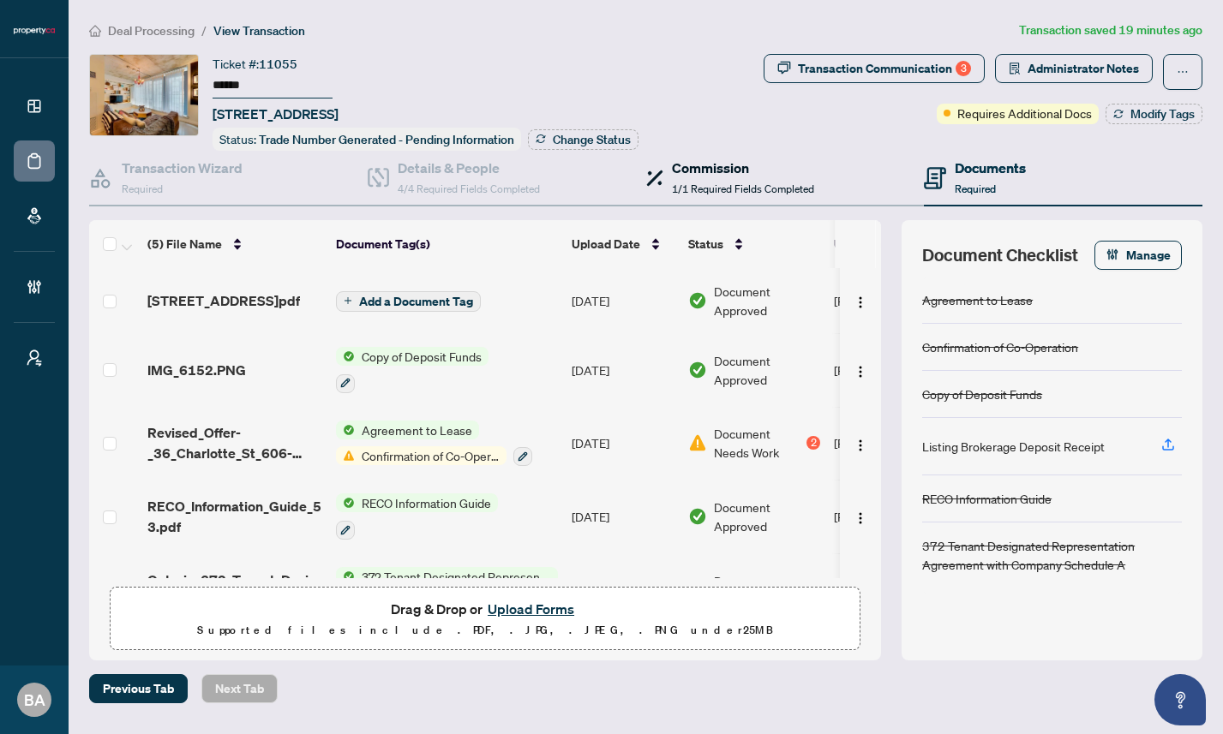
click at [758, 171] on h4 "Commission" at bounding box center [743, 168] width 142 height 21
